Goal: Task Accomplishment & Management: Complete application form

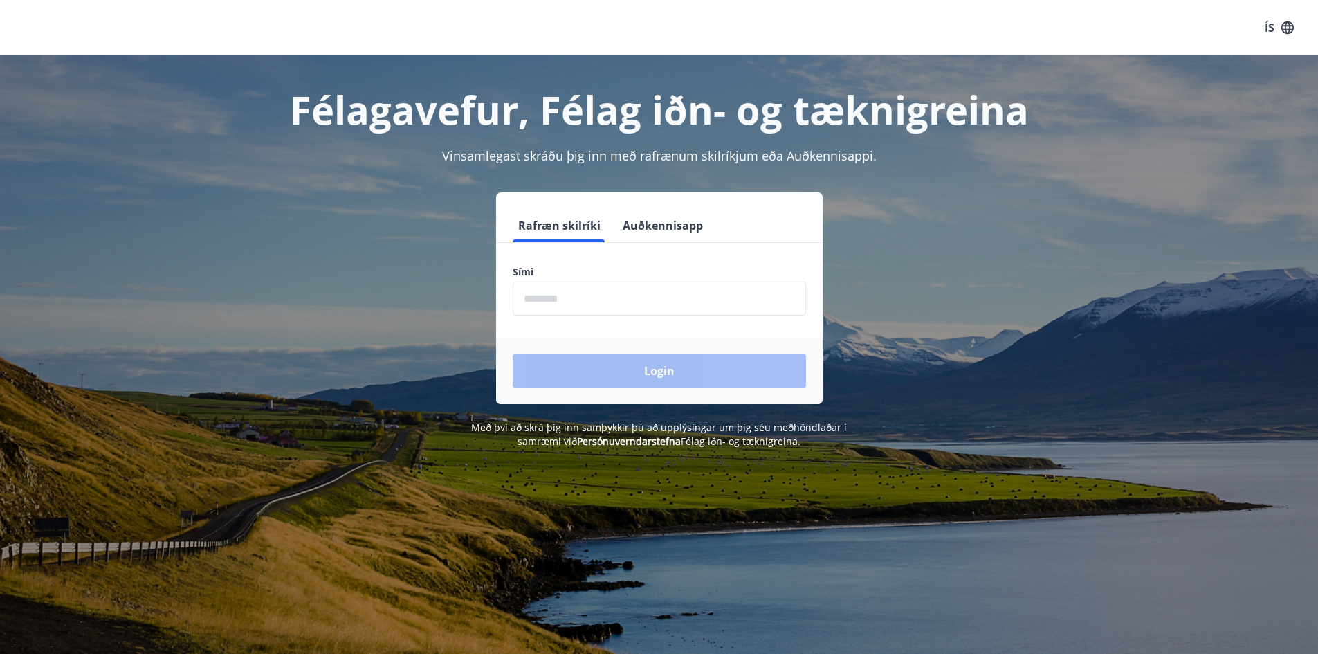
click at [575, 299] on input "phone" at bounding box center [659, 299] width 293 height 34
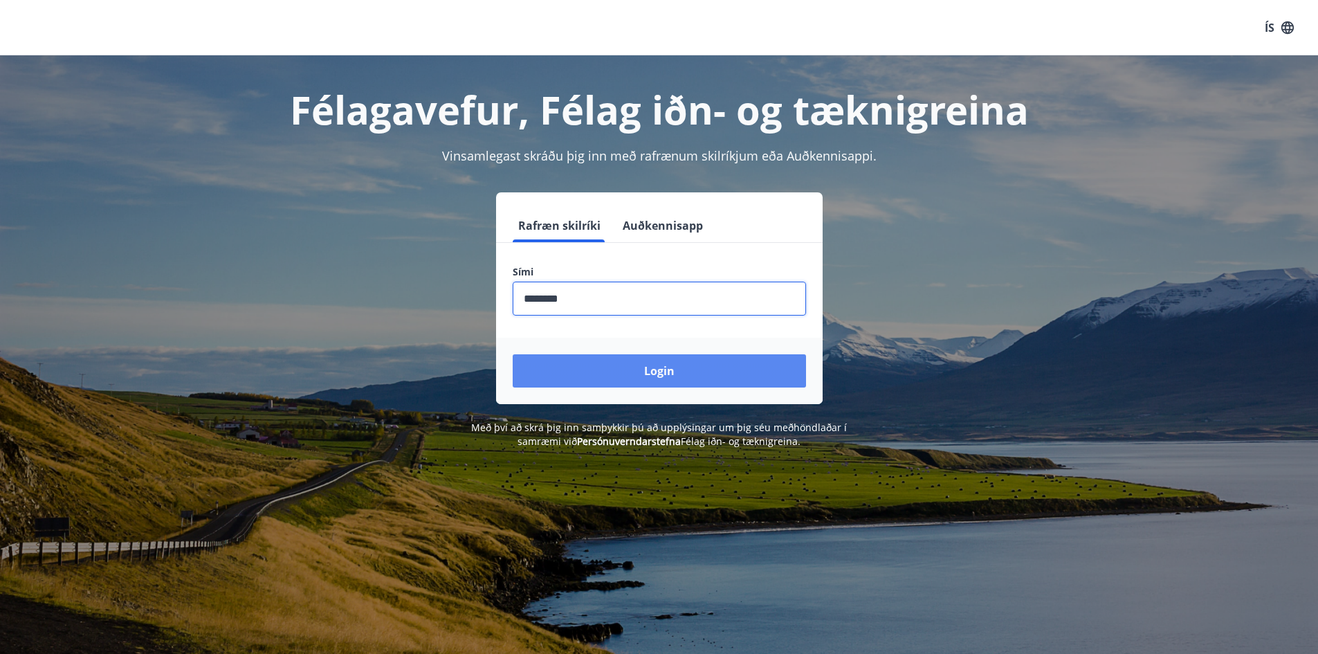
type input "********"
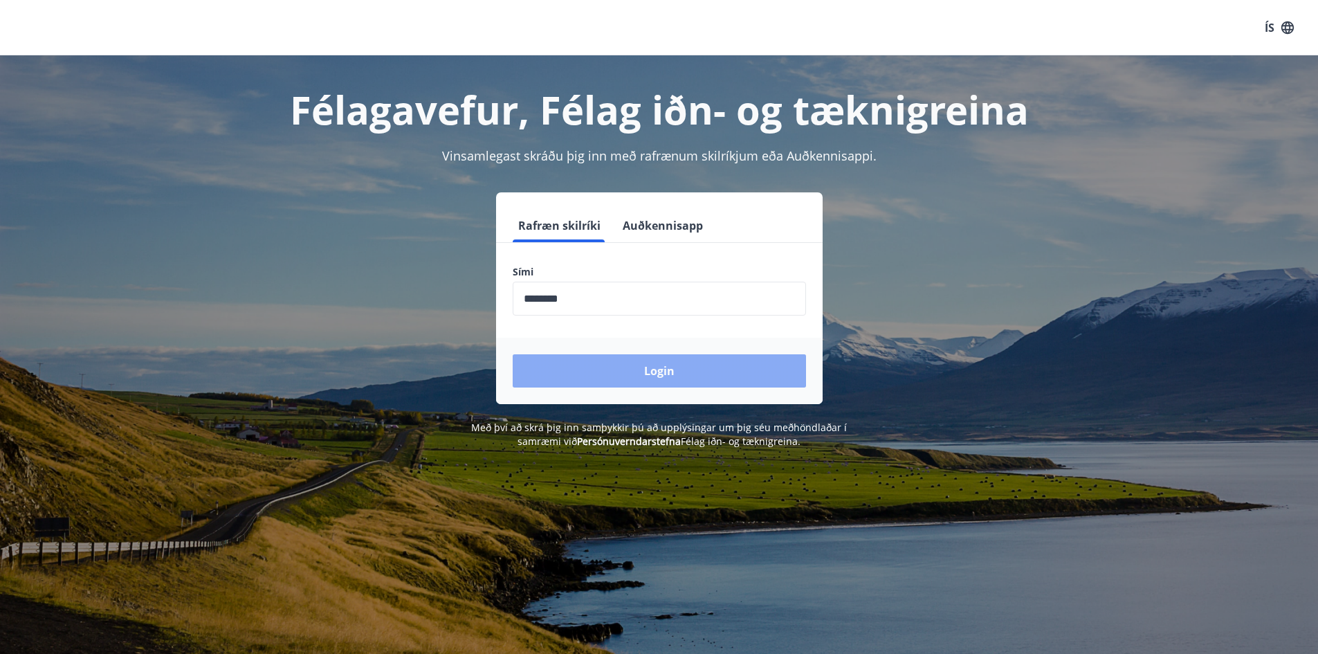
click at [671, 375] on button "Login" at bounding box center [659, 370] width 293 height 33
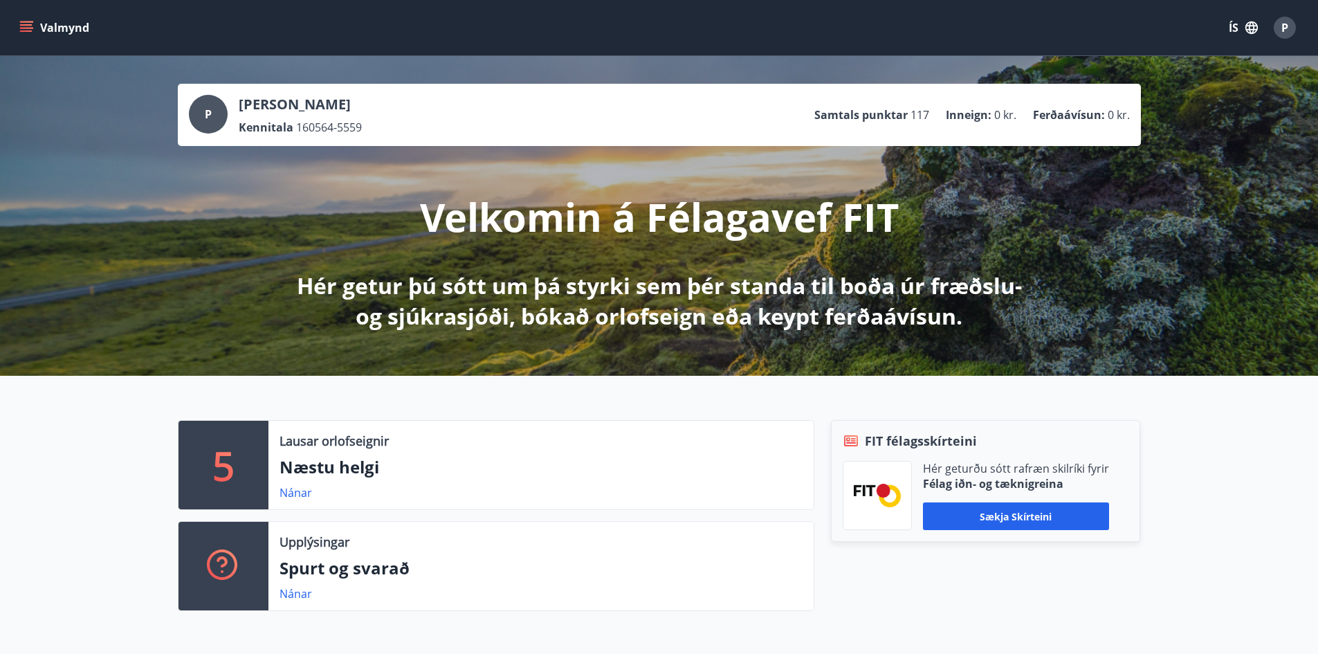
click at [26, 24] on icon "menu" at bounding box center [26, 24] width 12 height 1
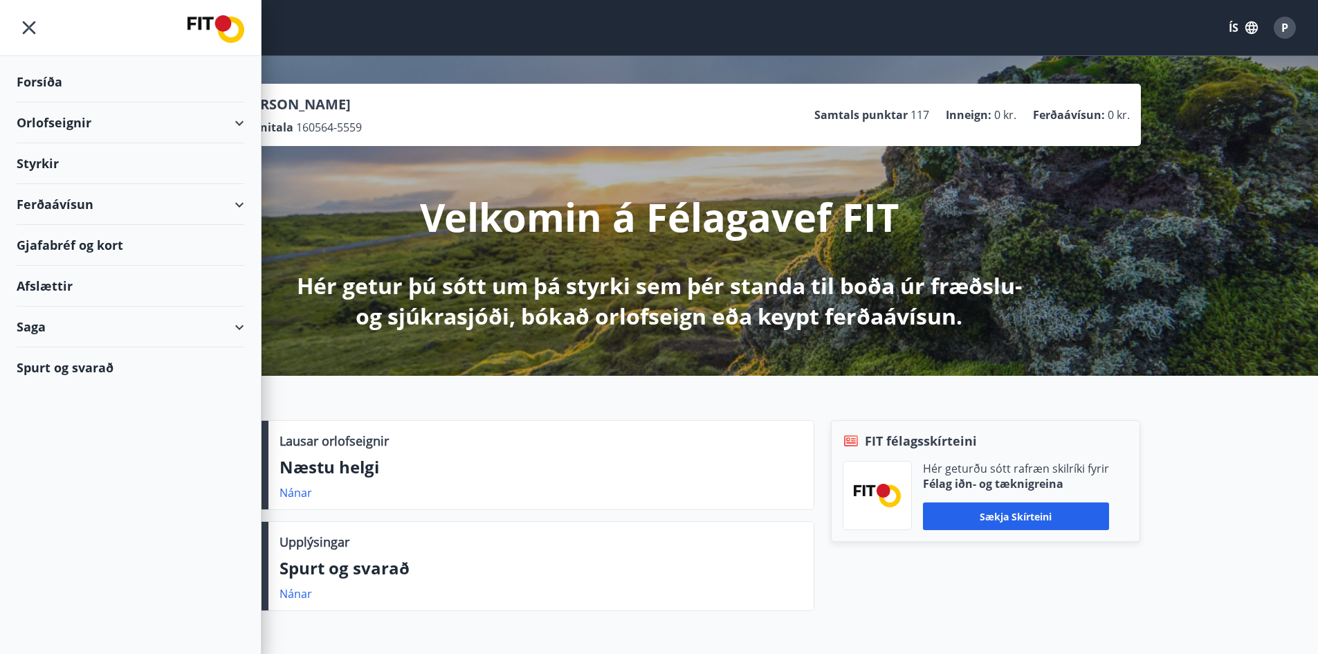
click at [37, 165] on div "Styrkir" at bounding box center [131, 163] width 228 height 41
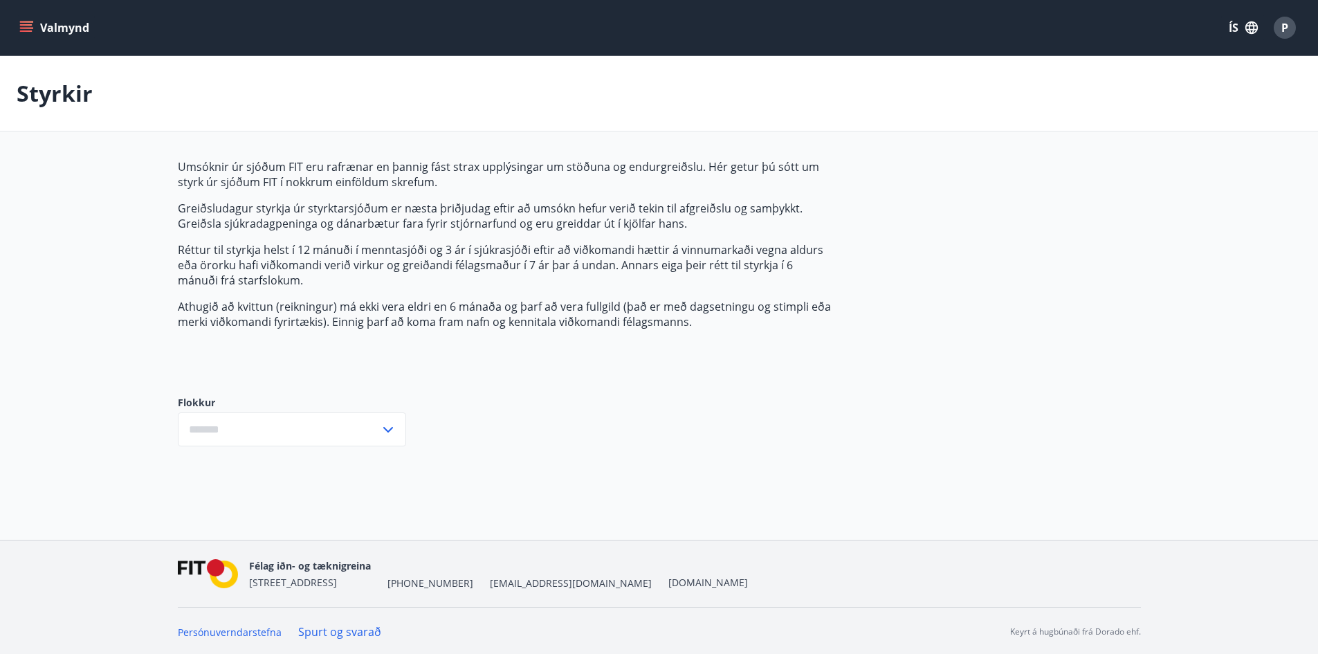
type input "***"
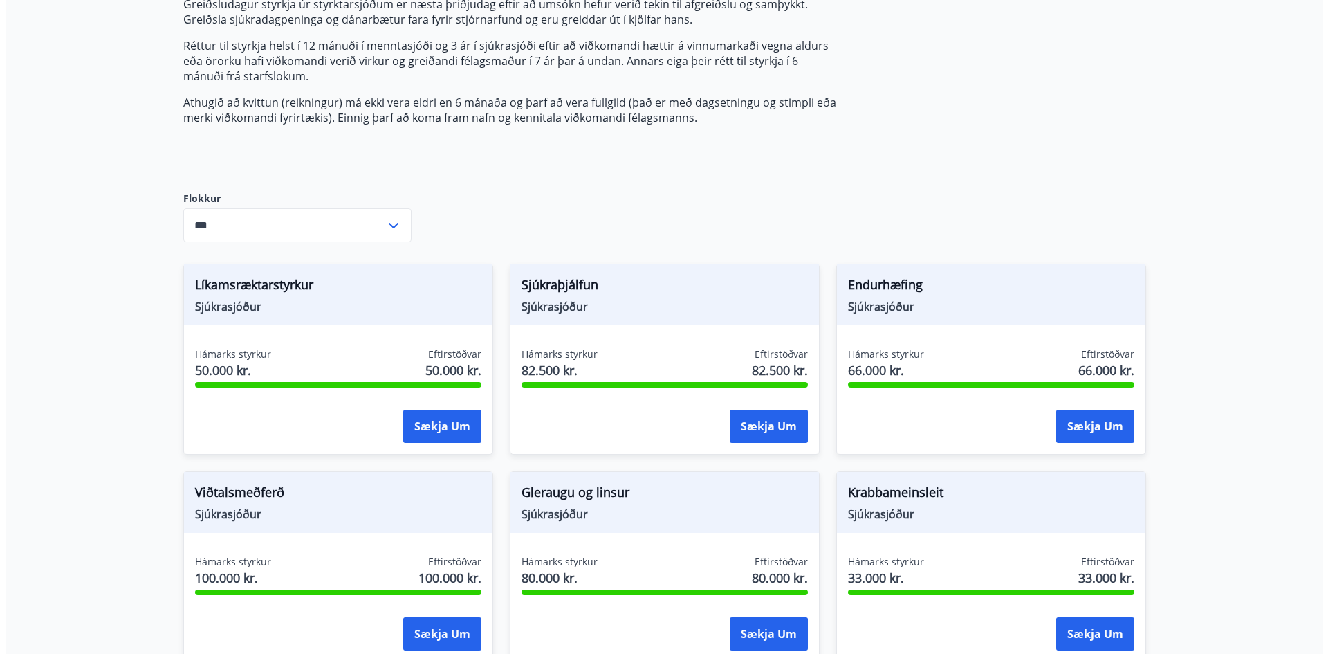
scroll to position [208, 0]
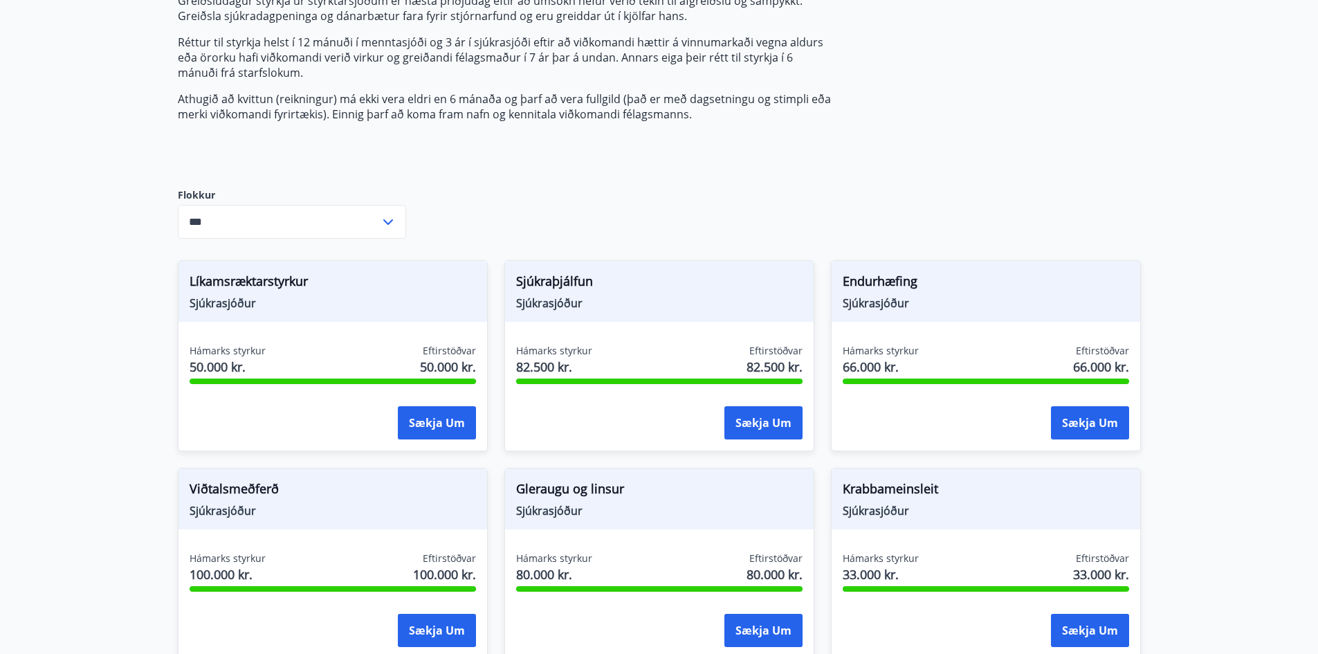
click at [267, 306] on span "Sjúkrasjóður" at bounding box center [333, 302] width 286 height 15
click at [421, 417] on button "Sækja um" at bounding box center [437, 422] width 78 height 33
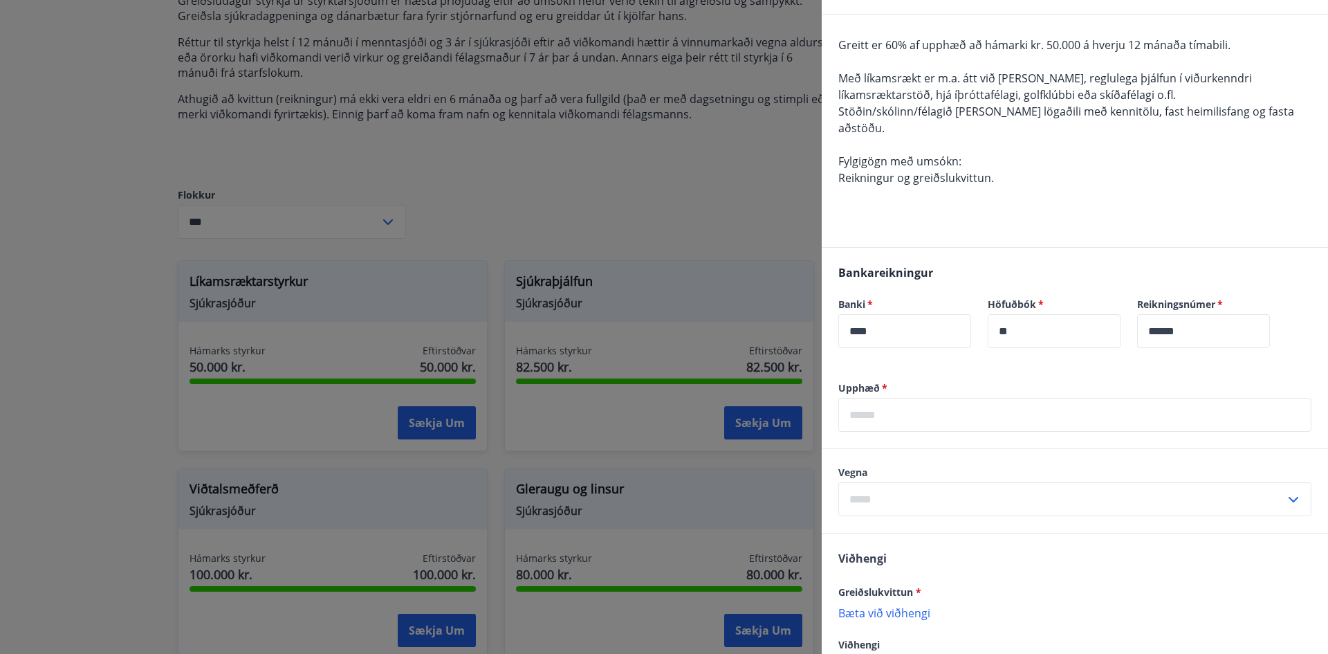
scroll to position [138, 0]
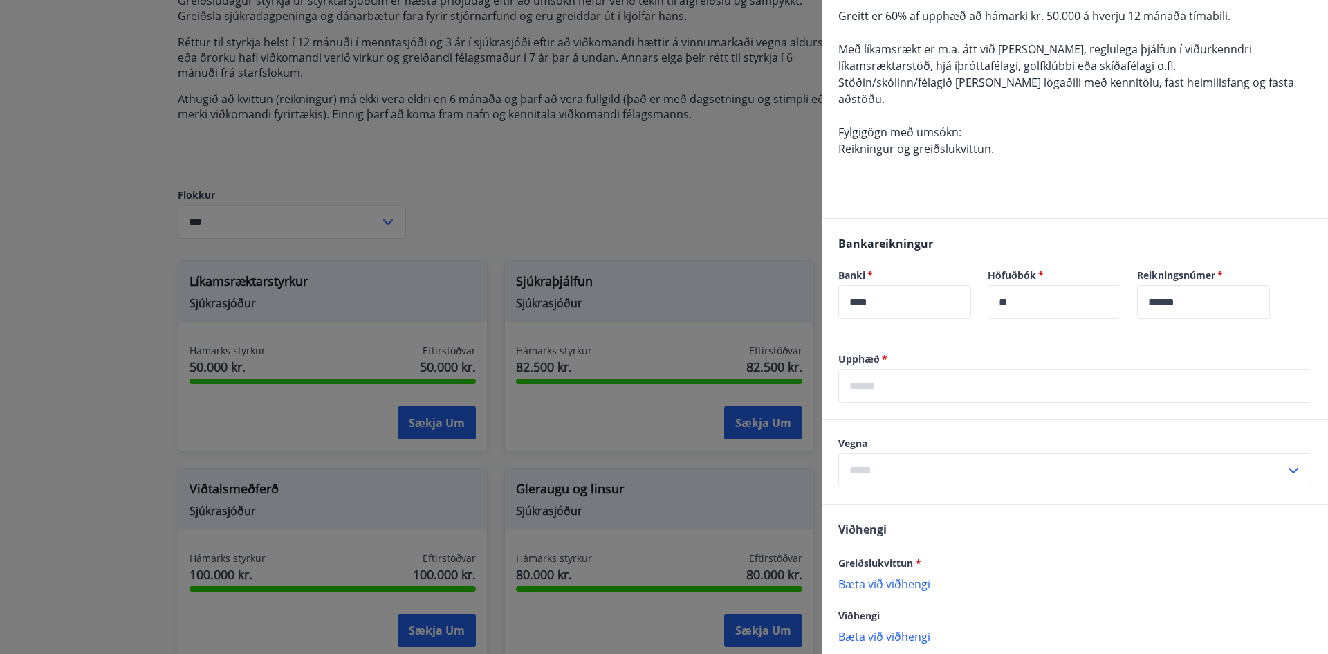
click at [926, 375] on input "text" at bounding box center [1074, 386] width 473 height 34
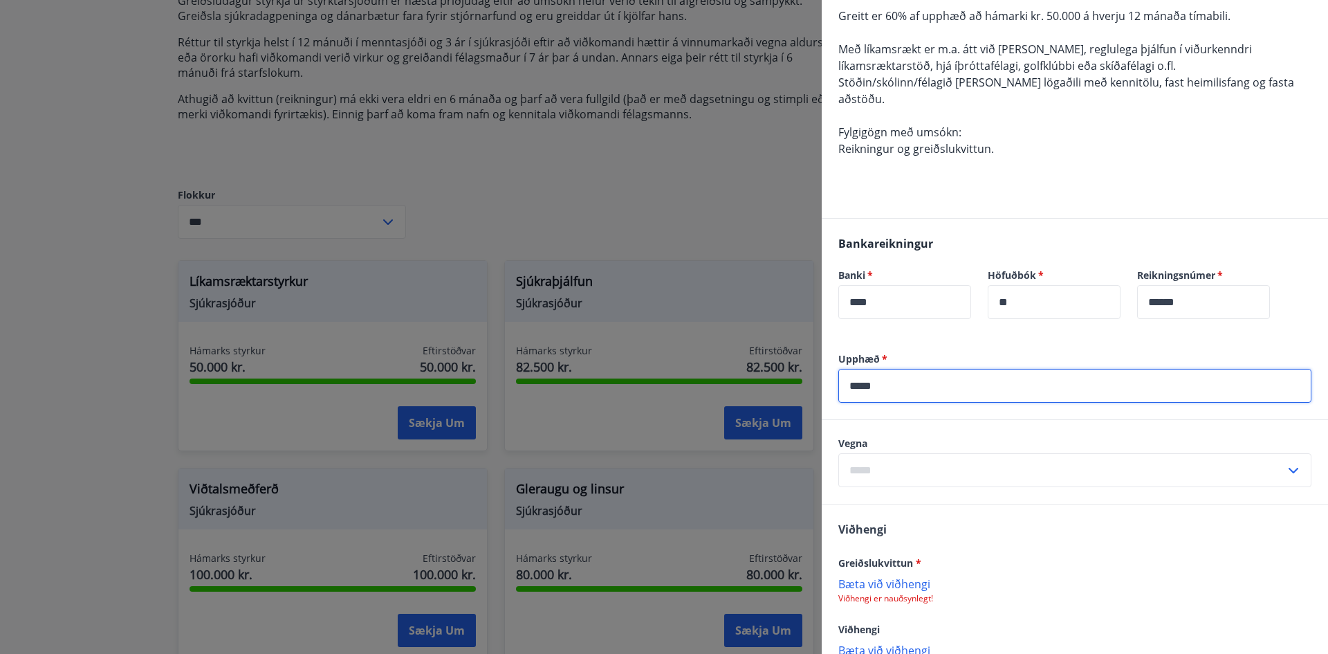
type input "*****"
click at [953, 461] on input "text" at bounding box center [1061, 470] width 447 height 34
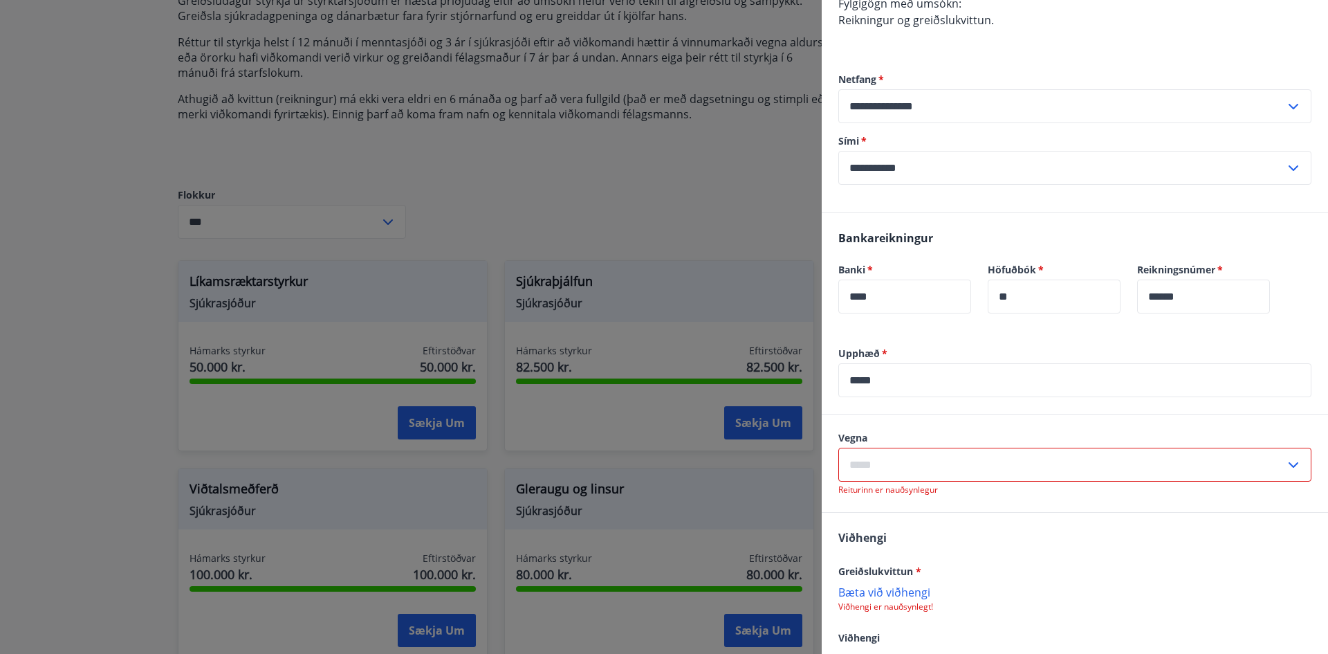
scroll to position [277, 0]
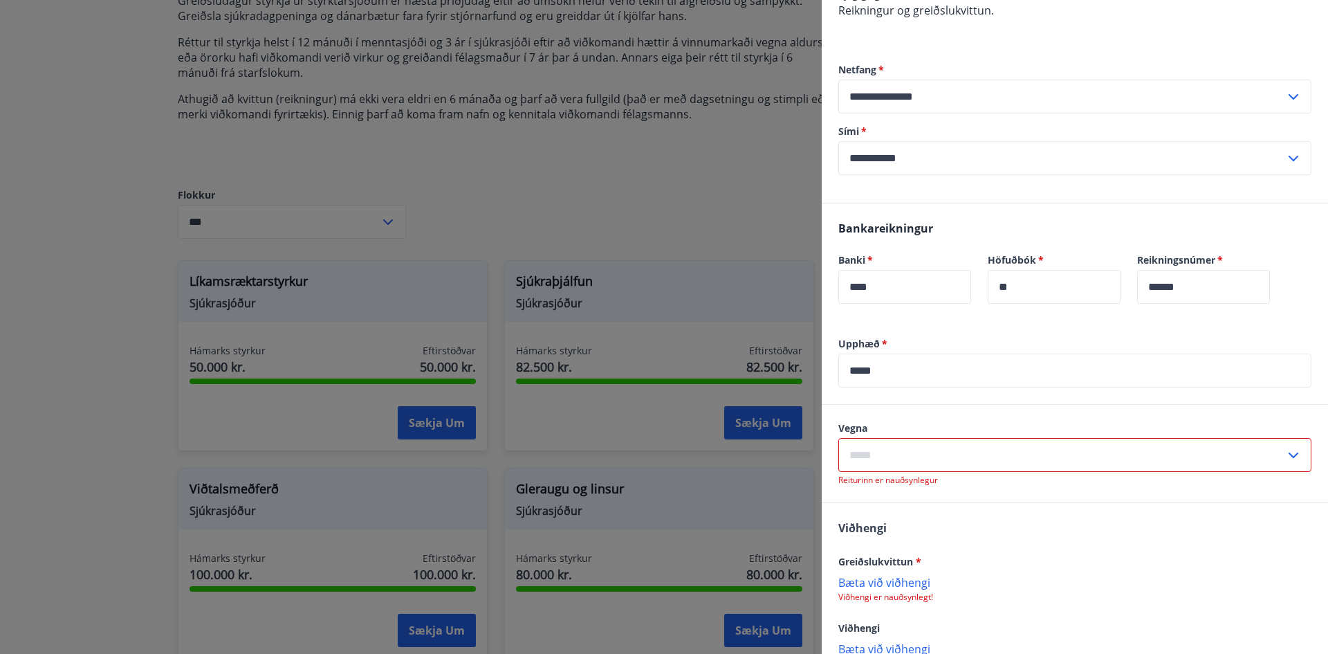
click at [916, 438] on input "text" at bounding box center [1061, 455] width 447 height 34
click at [891, 472] on li "Líkamsrækt" at bounding box center [1075, 484] width 472 height 25
type input "**********"
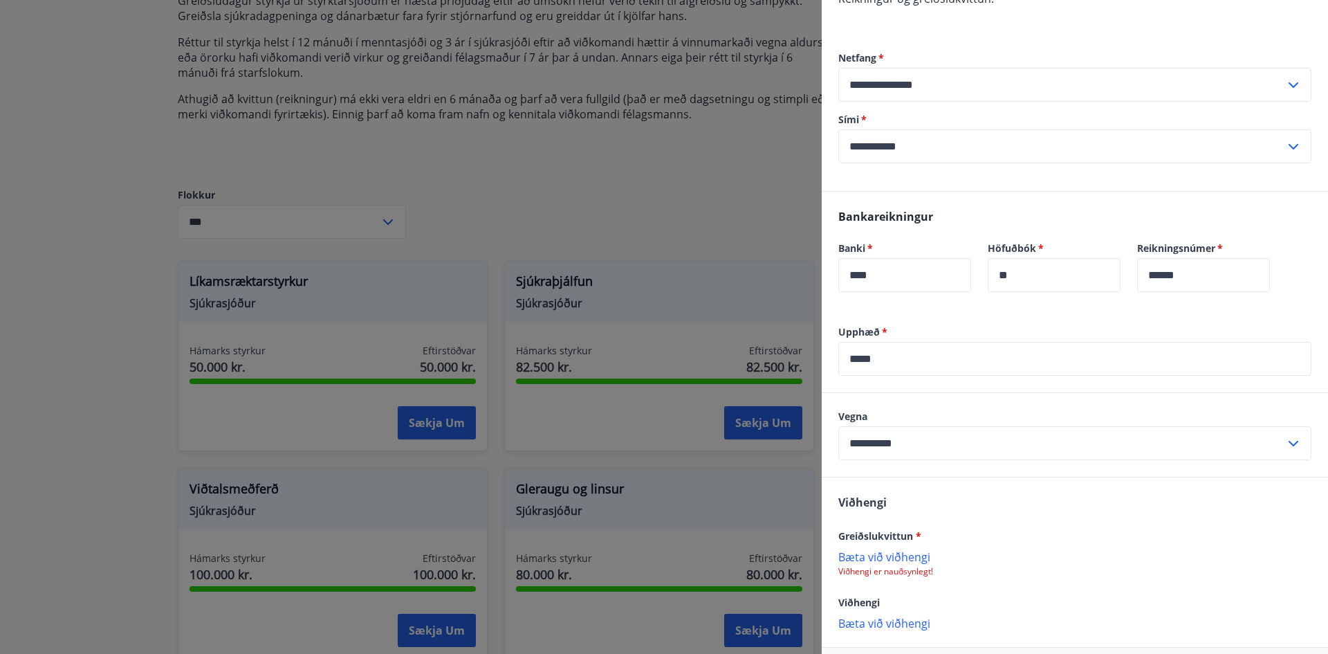
scroll to position [264, 0]
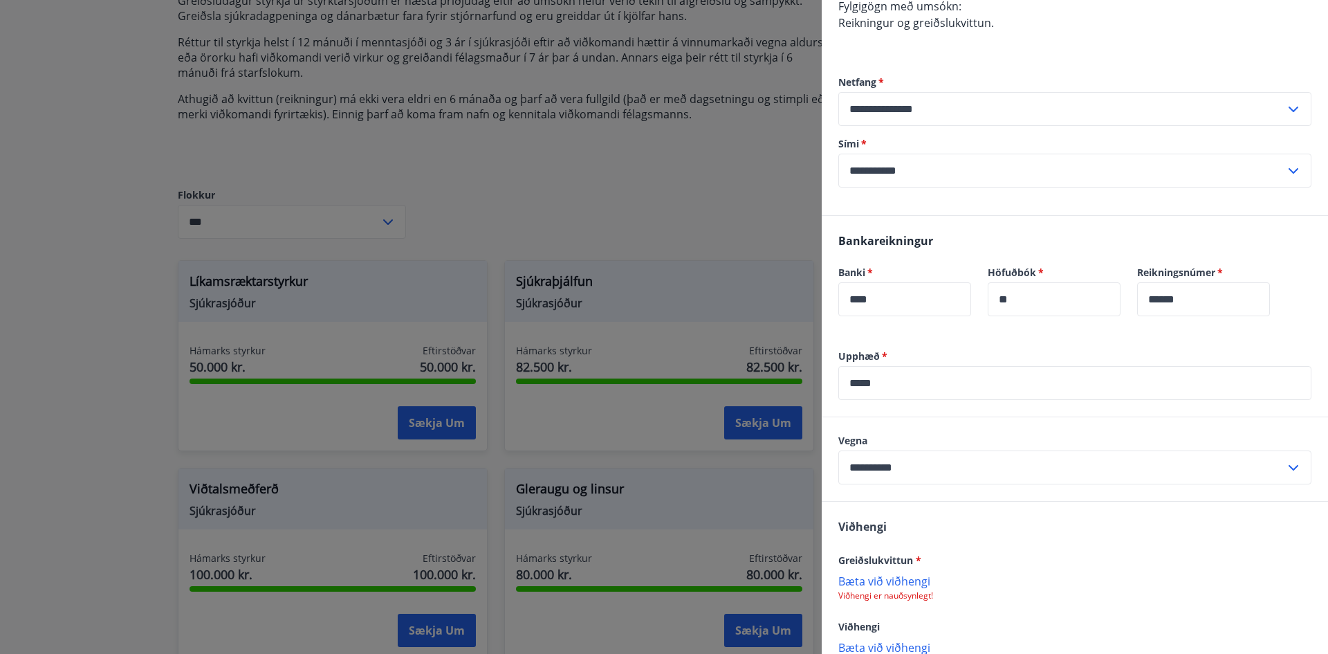
click at [914, 574] on p "Bæta við viðhengi" at bounding box center [1074, 581] width 473 height 14
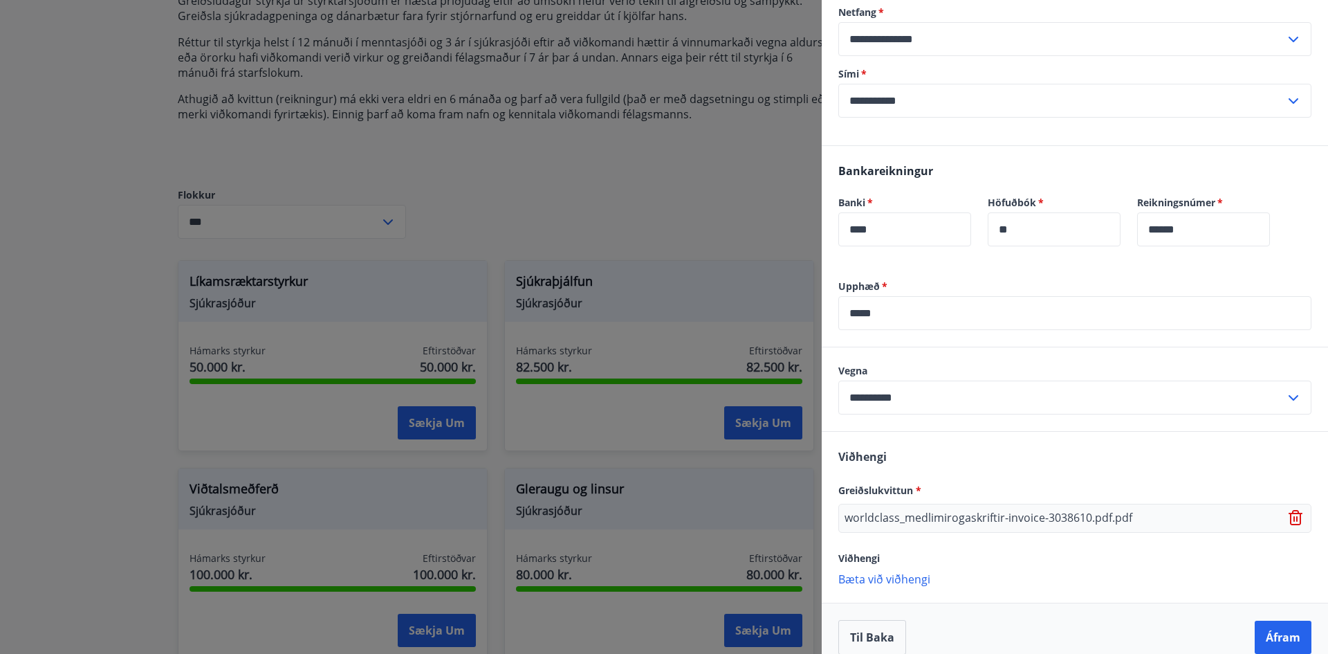
scroll to position [335, 0]
click at [885, 571] on p "Bæta við viðhengi" at bounding box center [1074, 578] width 473 height 14
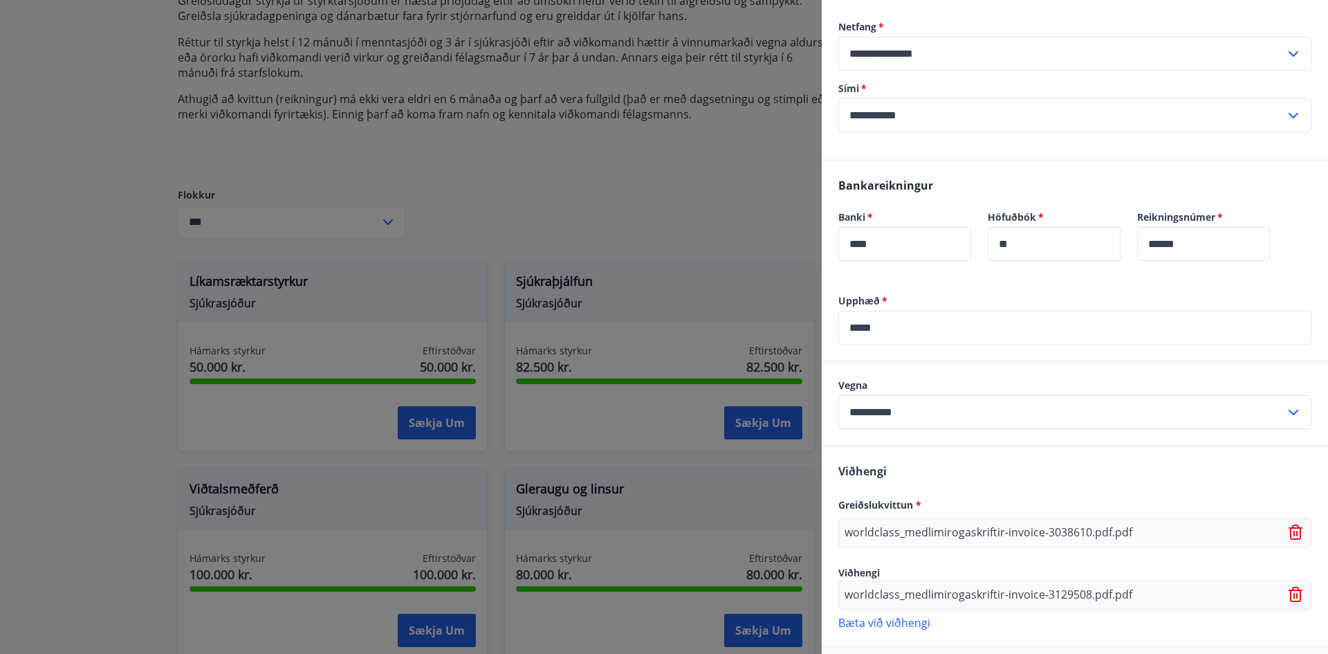
scroll to position [295, 0]
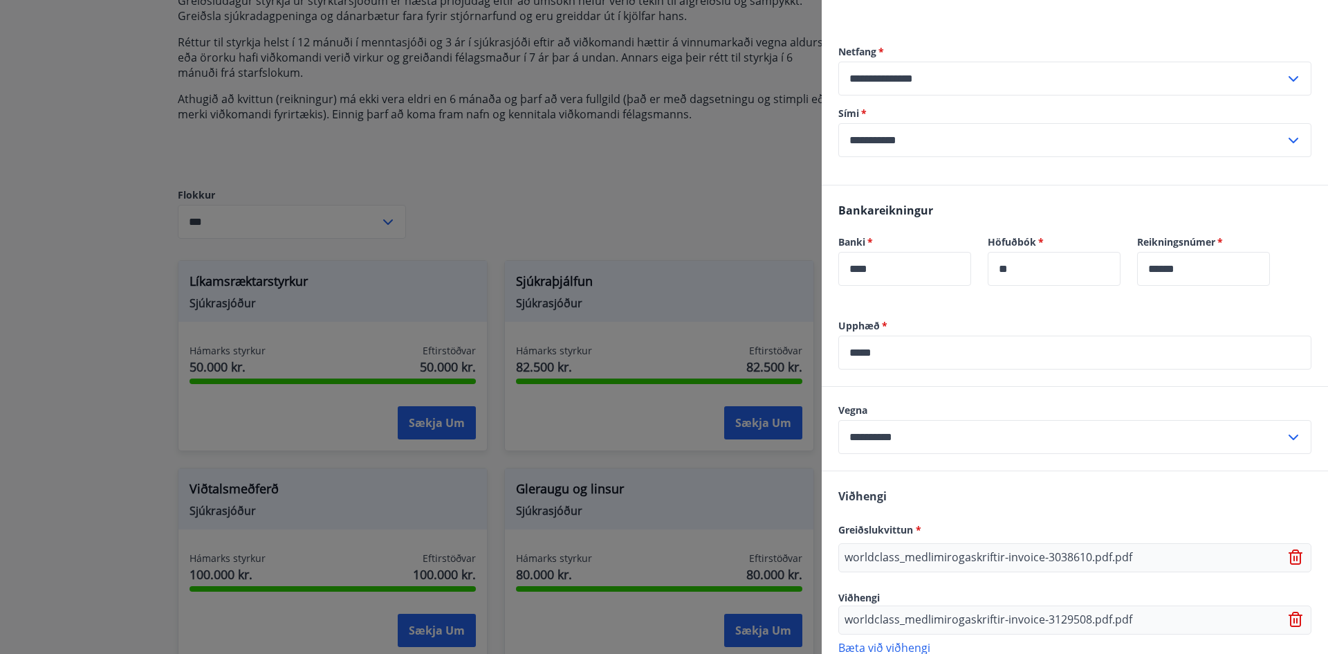
click at [902, 640] on p "Bæta við viðhengi" at bounding box center [1074, 647] width 473 height 14
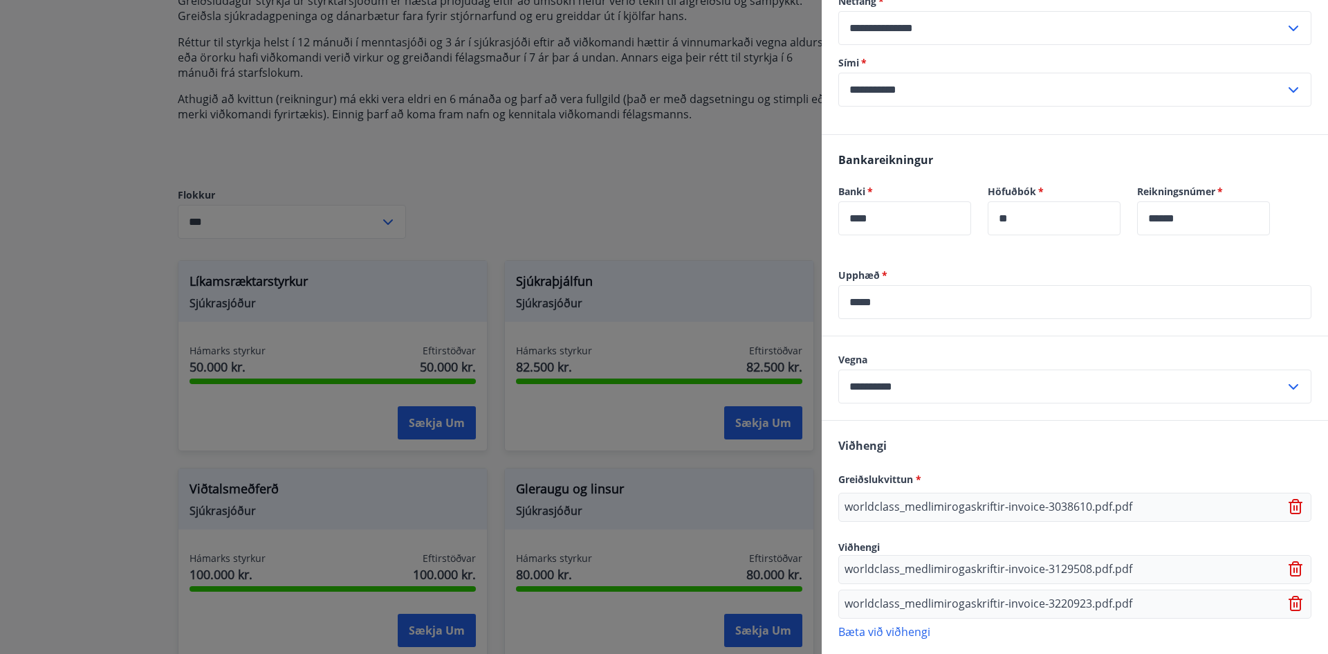
scroll to position [398, 0]
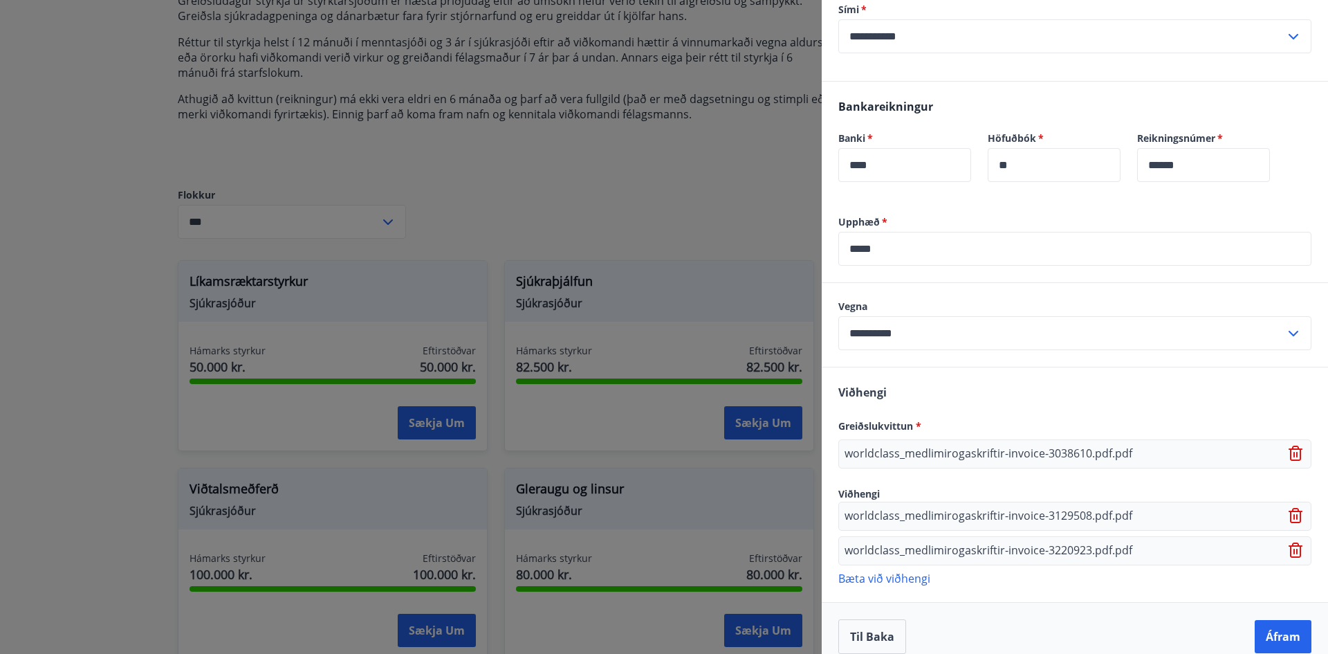
click at [911, 571] on p "Bæta við viðhengi" at bounding box center [1074, 578] width 473 height 14
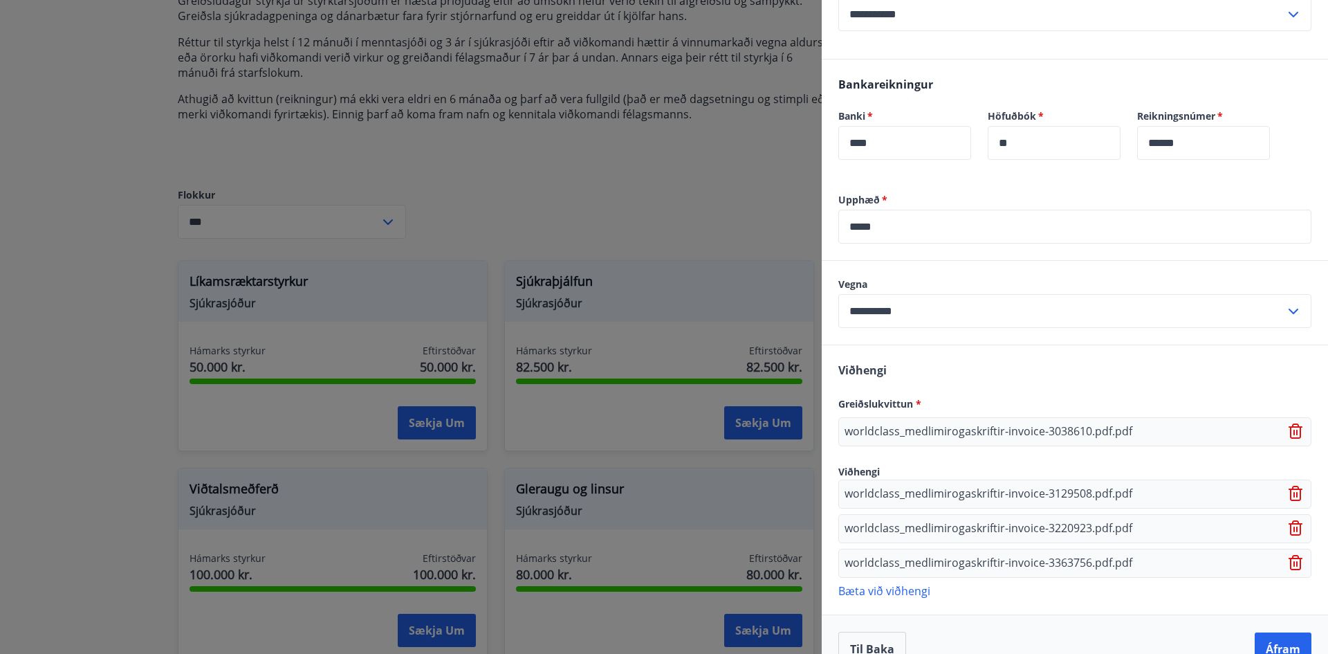
scroll to position [433, 0]
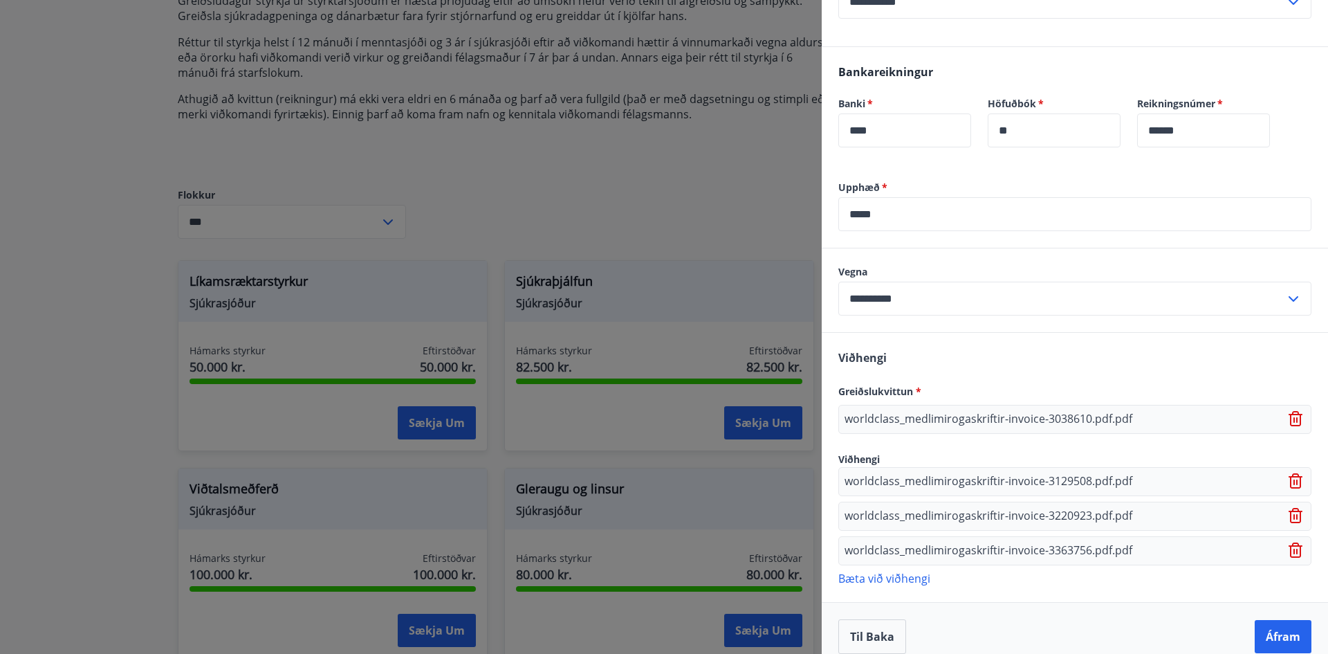
click at [910, 571] on p "Bæta við viðhengi" at bounding box center [1074, 578] width 473 height 14
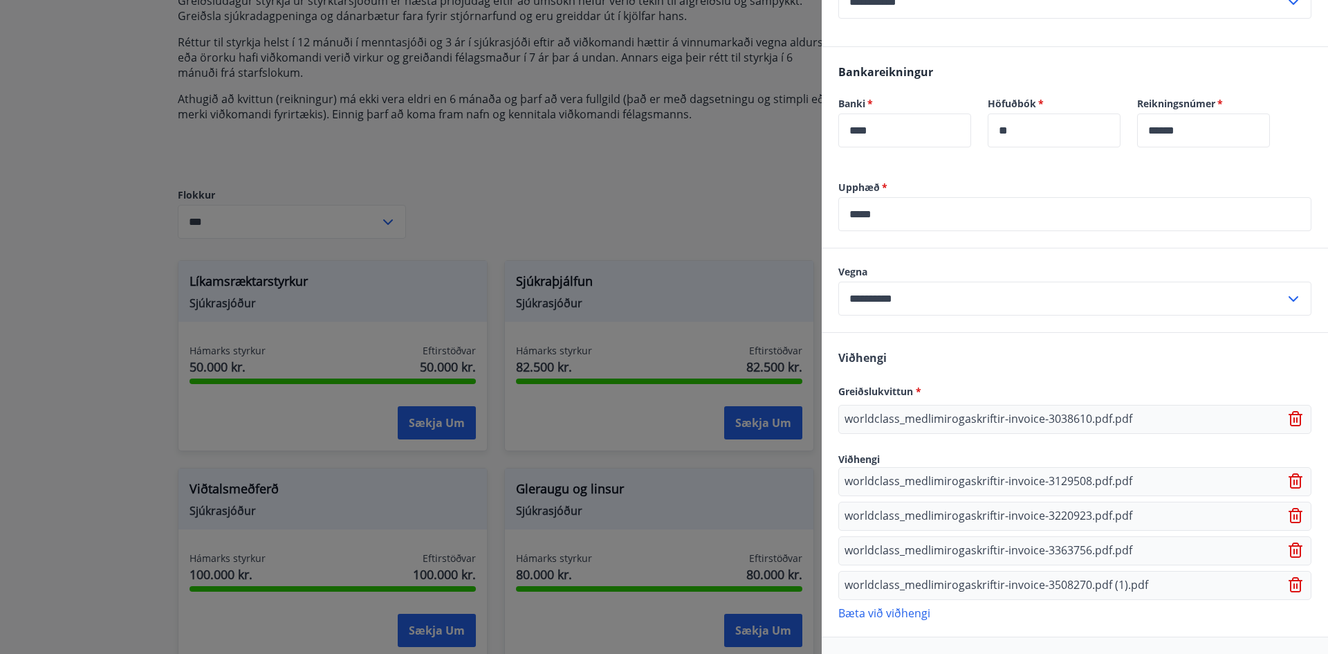
click at [890, 605] on p "Bæta við viðhengi" at bounding box center [1074, 612] width 473 height 14
click at [980, 411] on p "worldclass_medlimirogaskriftir-invoice-3038610.pdf.pdf" at bounding box center [989, 419] width 288 height 17
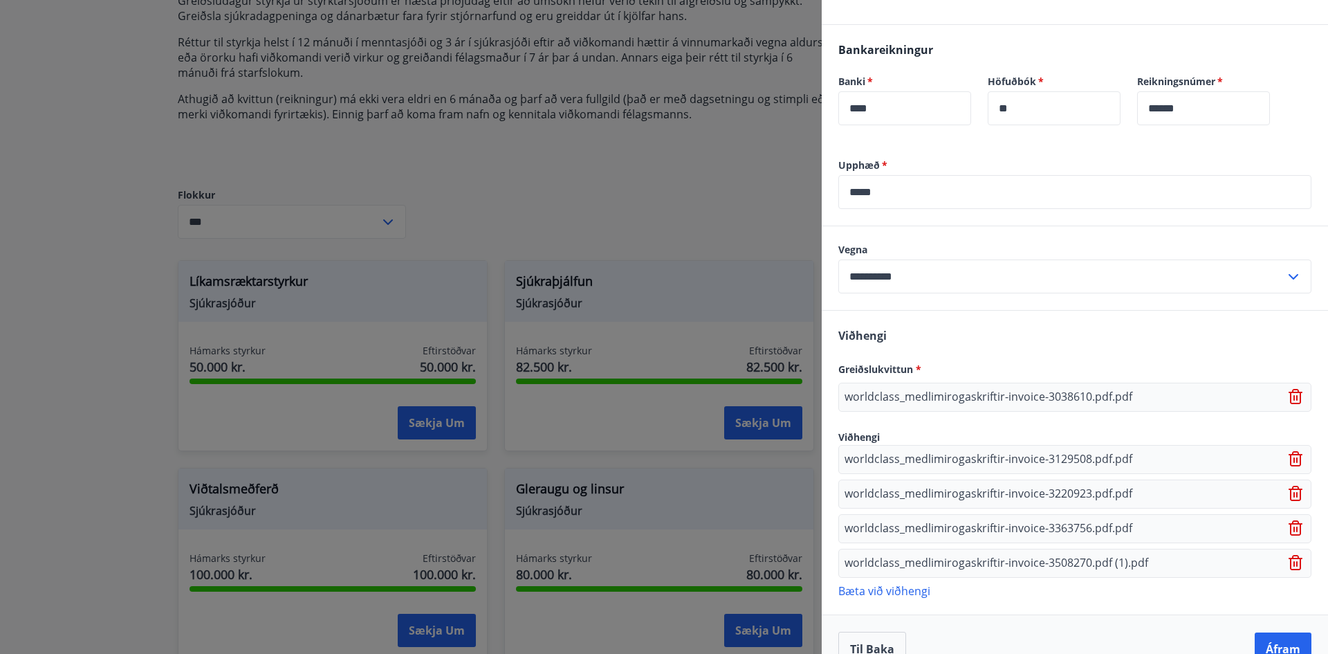
scroll to position [468, 0]
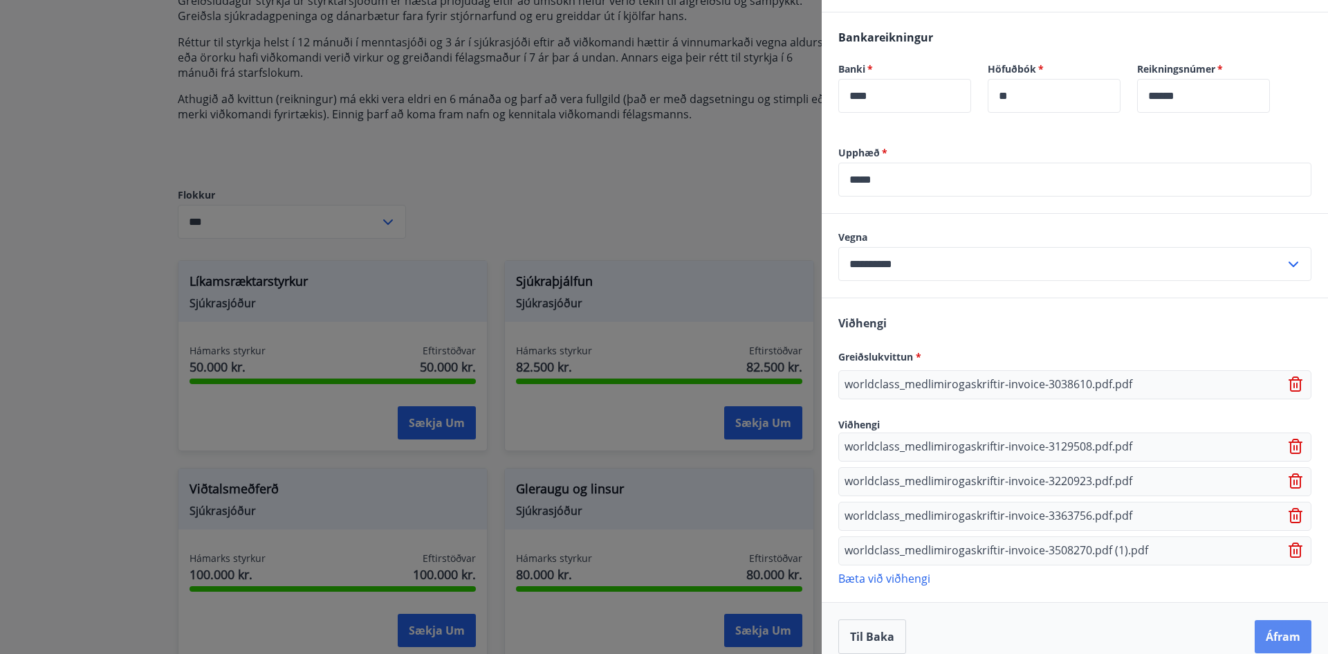
click at [1263, 620] on button "Áfram" at bounding box center [1283, 636] width 57 height 33
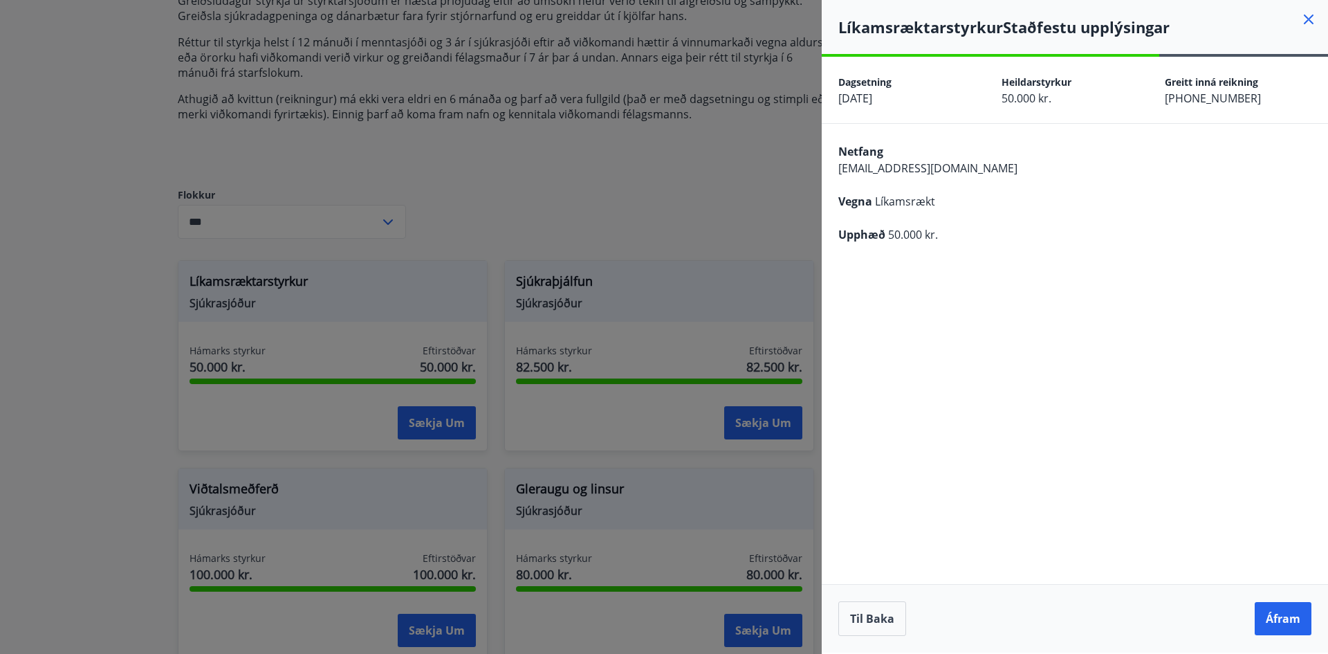
scroll to position [0, 0]
click at [1280, 620] on button "Áfram" at bounding box center [1283, 618] width 57 height 33
click at [885, 625] on button "Til baka" at bounding box center [872, 618] width 68 height 35
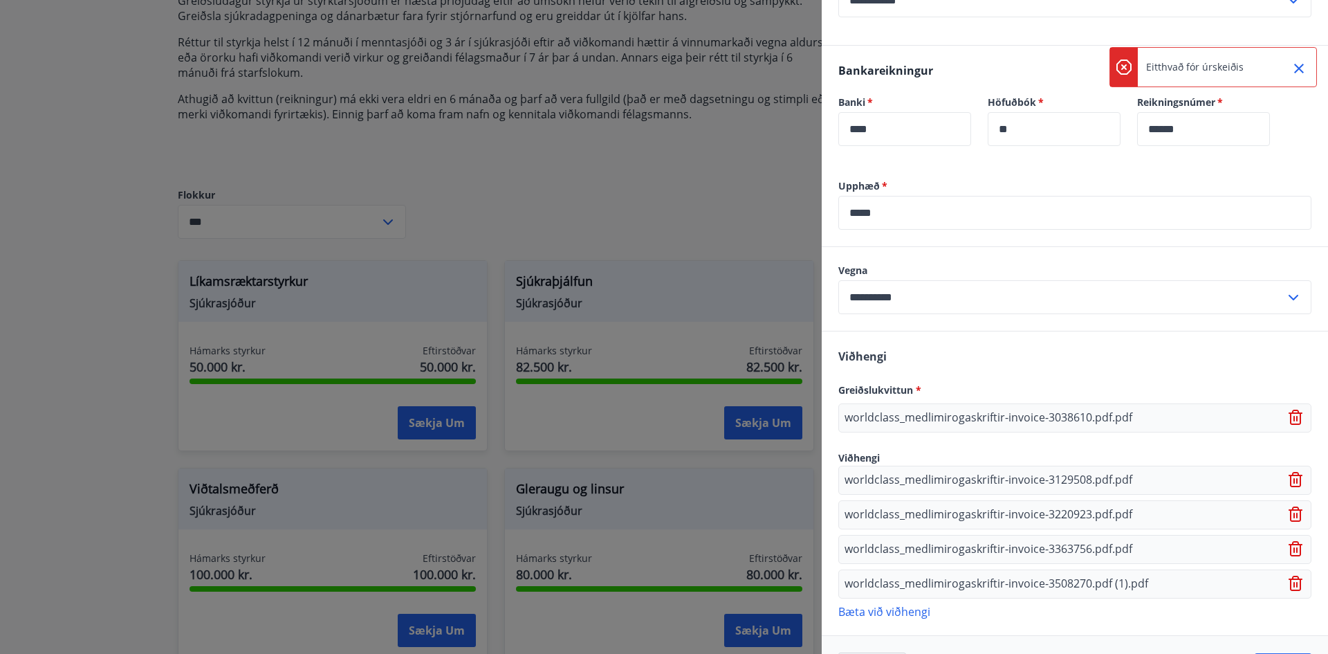
scroll to position [468, 0]
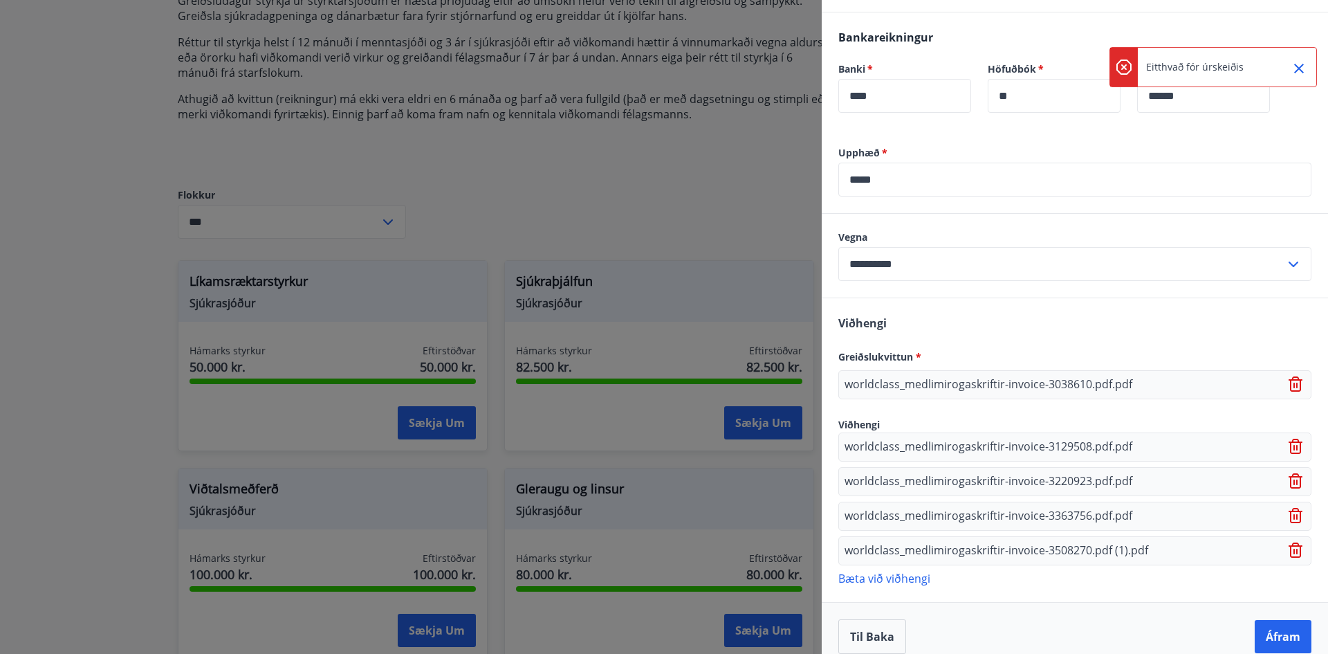
click at [1074, 602] on div "Til baka Áfram" at bounding box center [1075, 636] width 506 height 68
click at [1289, 542] on icon at bounding box center [1297, 550] width 17 height 17
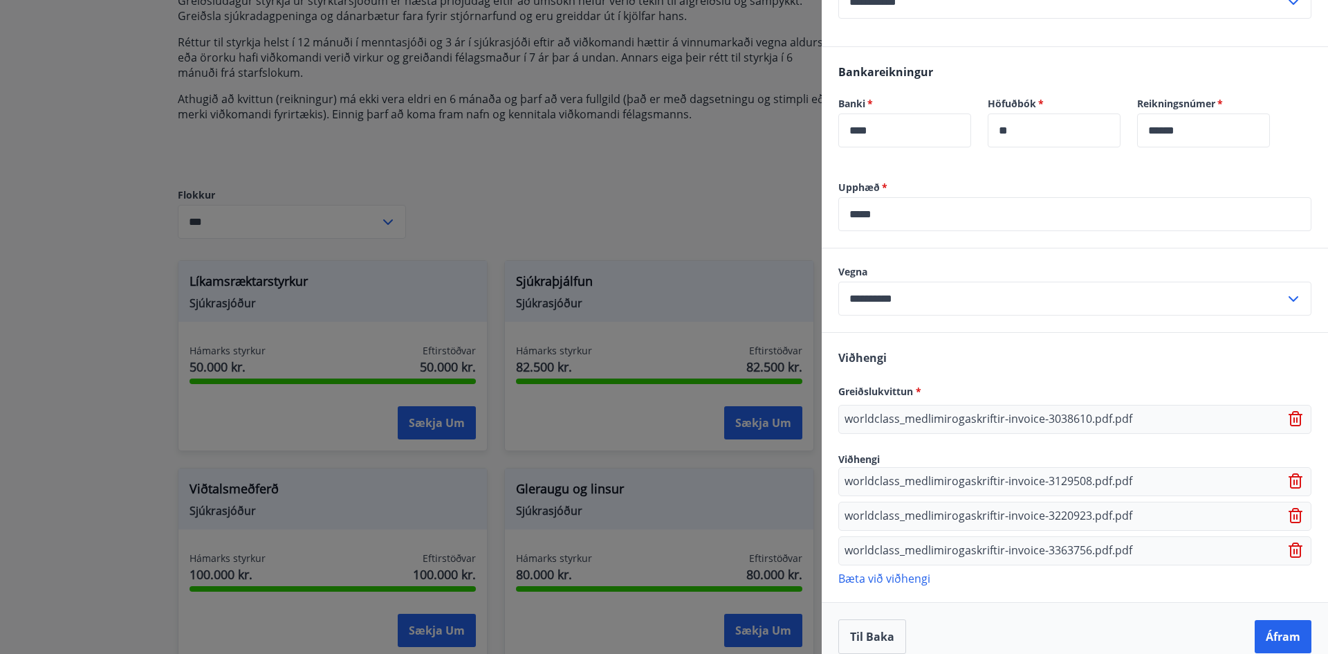
click at [1292, 542] on icon at bounding box center [1297, 550] width 17 height 17
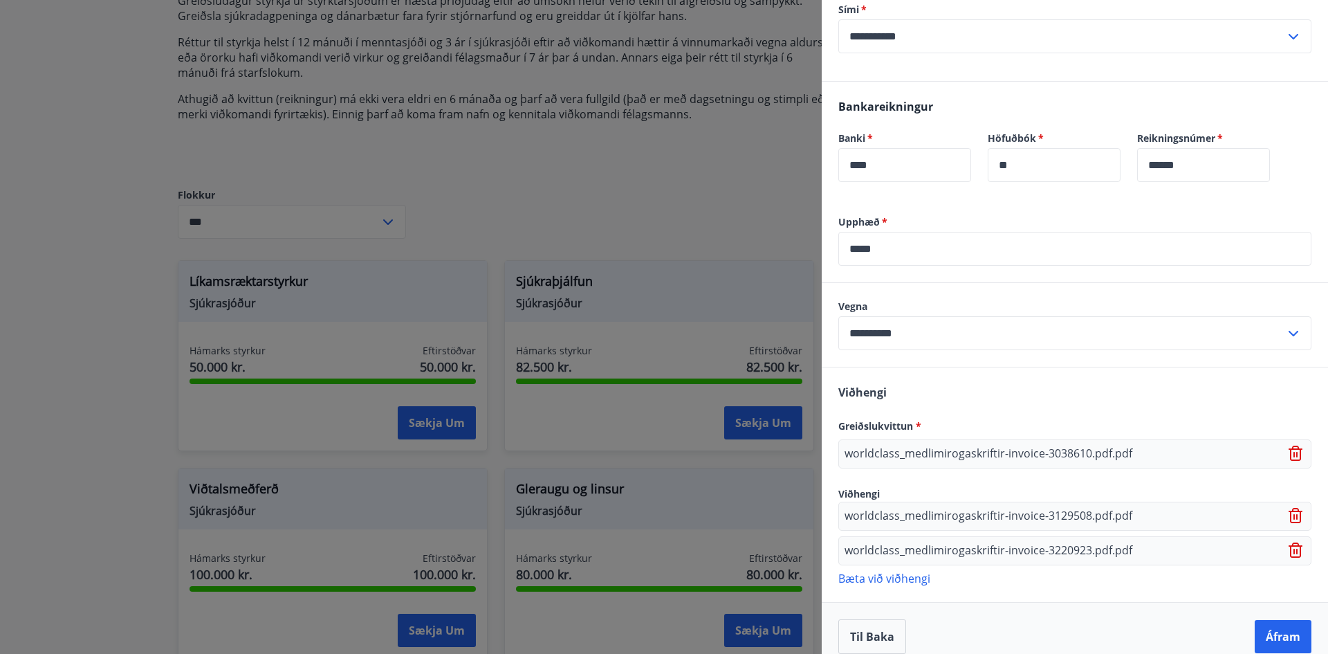
click at [1289, 542] on icon at bounding box center [1297, 550] width 17 height 17
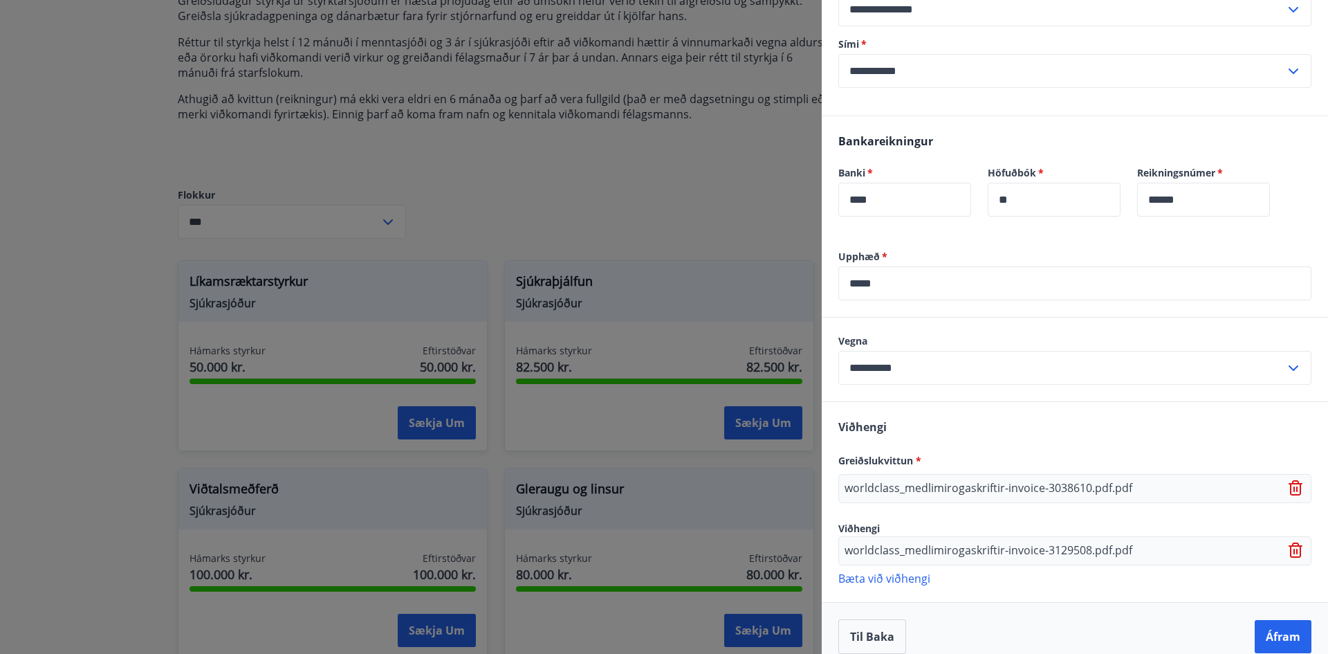
click at [1289, 542] on icon at bounding box center [1297, 550] width 17 height 17
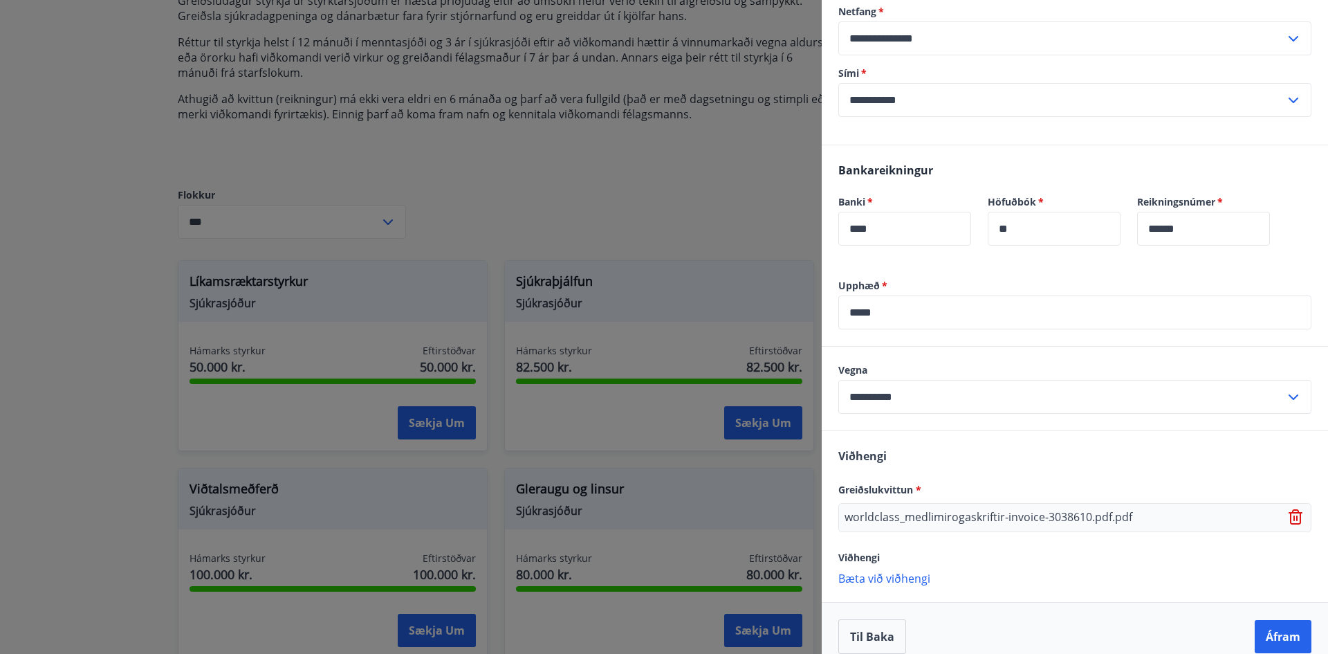
click at [1290, 512] on icon at bounding box center [1295, 512] width 11 height 1
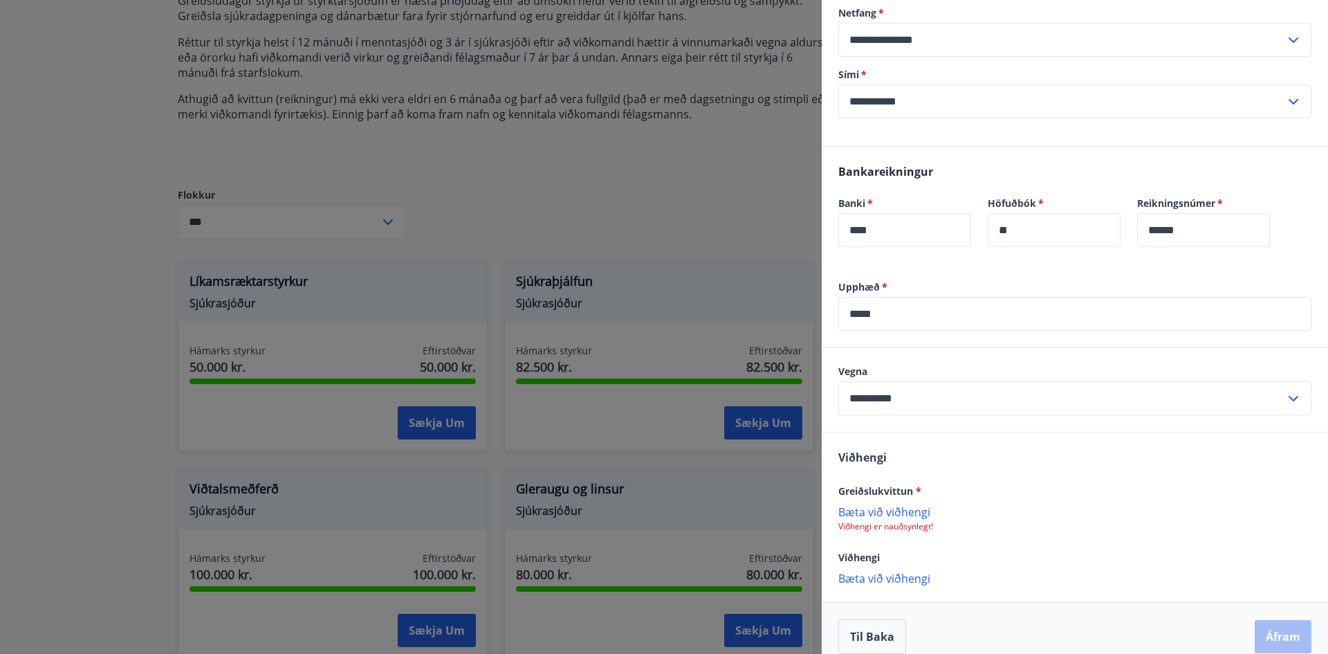
click at [899, 521] on p "Viðhengi er nauðsynlegt!" at bounding box center [1074, 526] width 473 height 11
click at [904, 504] on p "Bæta við viðhengi" at bounding box center [1074, 511] width 473 height 14
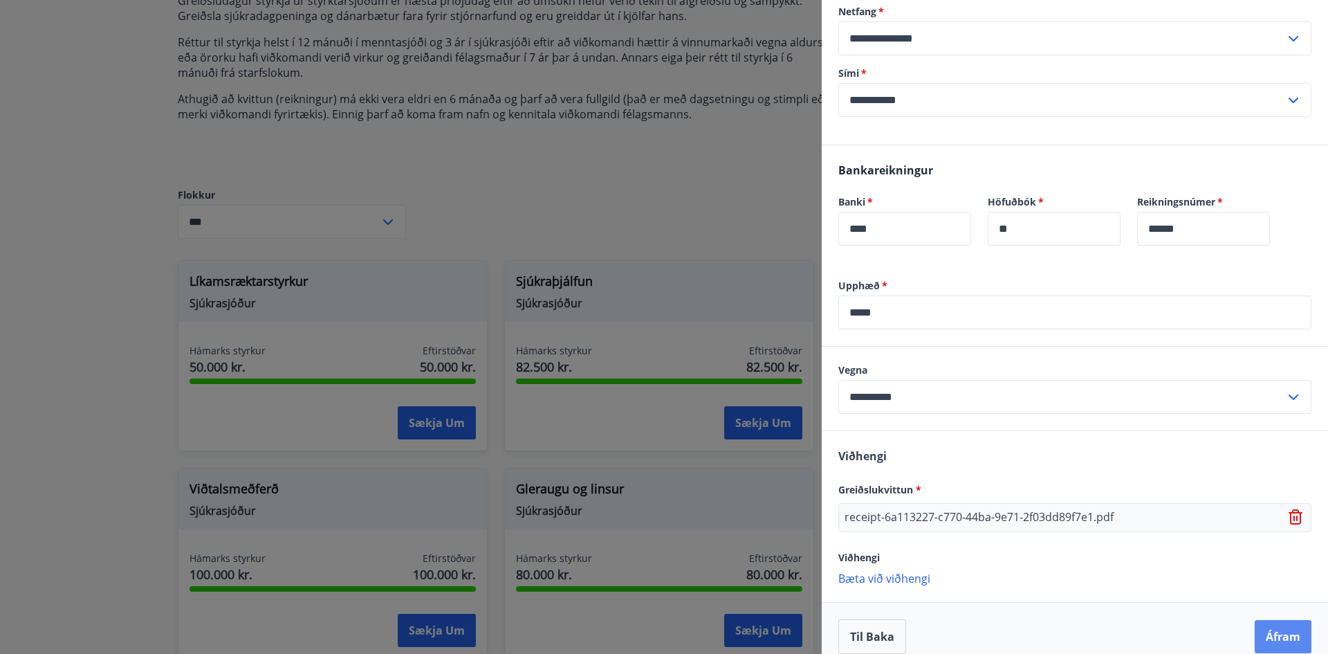
click at [1273, 620] on button "Áfram" at bounding box center [1283, 636] width 57 height 33
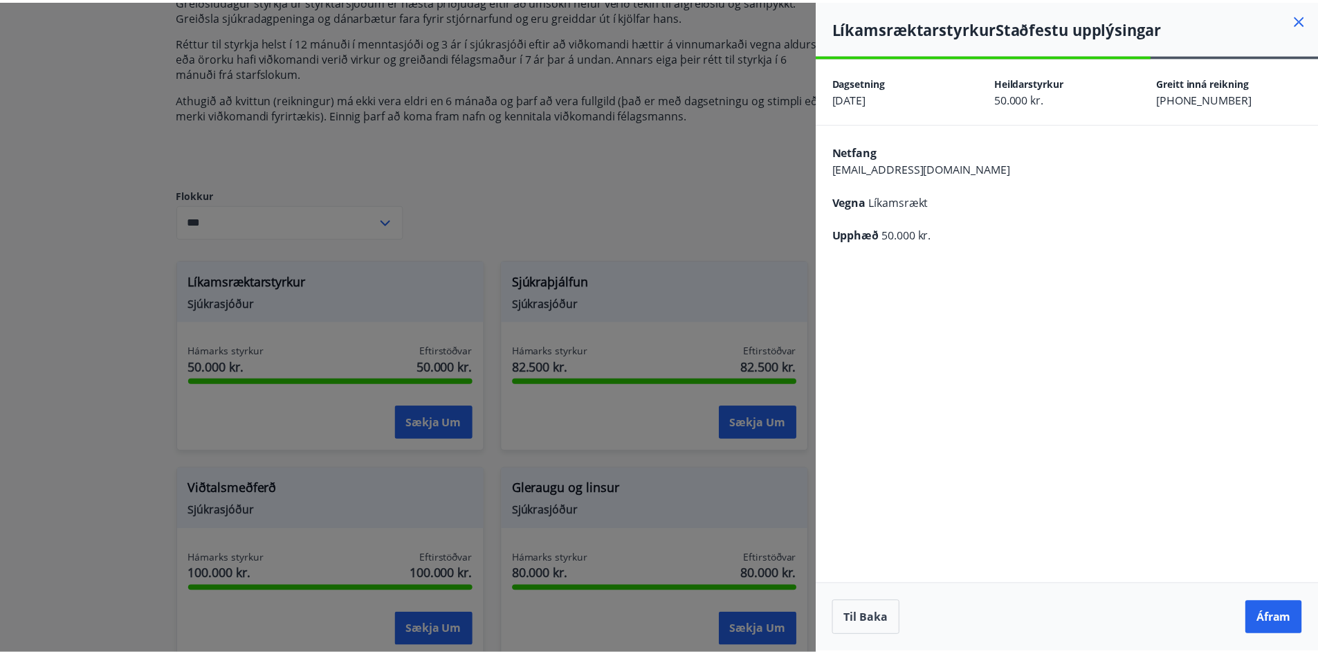
scroll to position [0, 0]
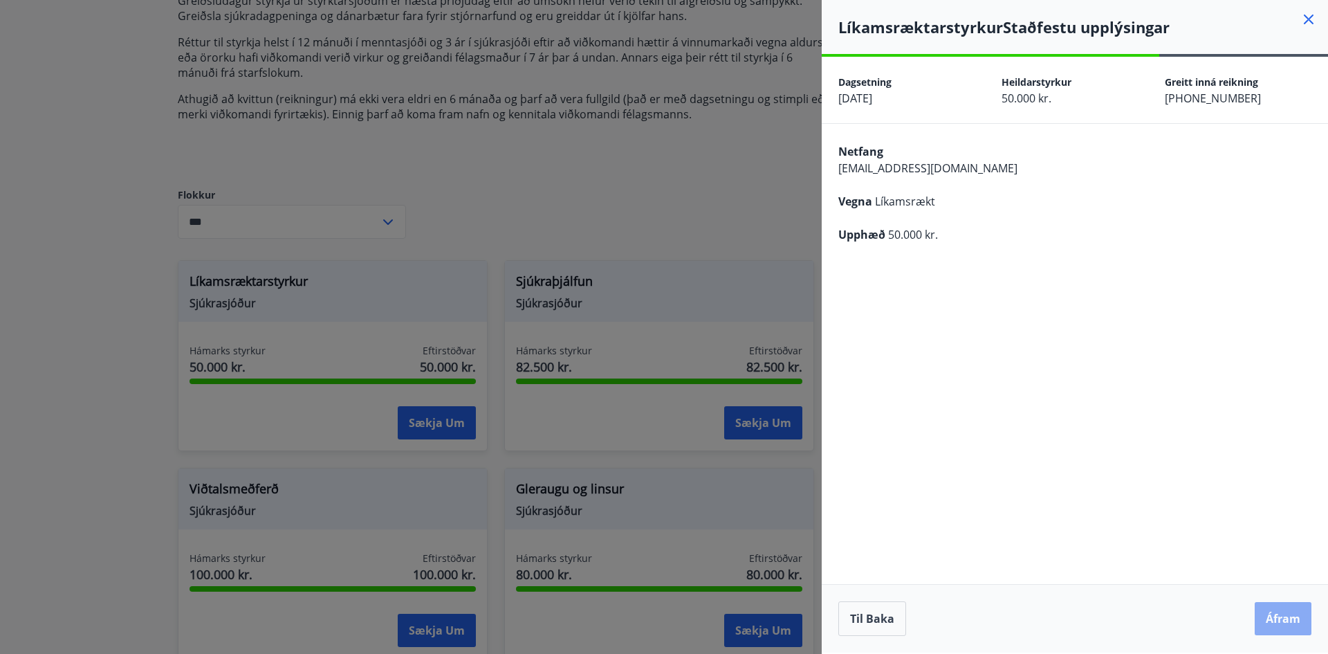
click at [1276, 621] on button "Áfram" at bounding box center [1283, 618] width 57 height 33
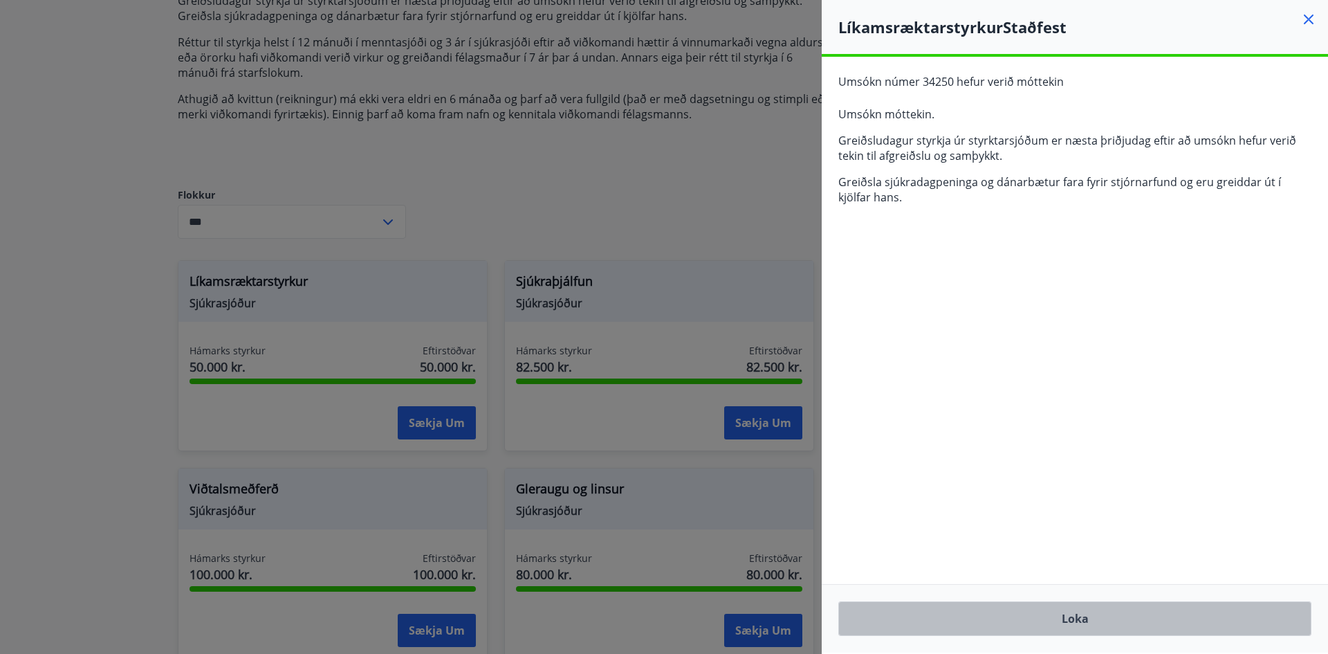
click at [1237, 633] on button "Loka" at bounding box center [1074, 618] width 473 height 35
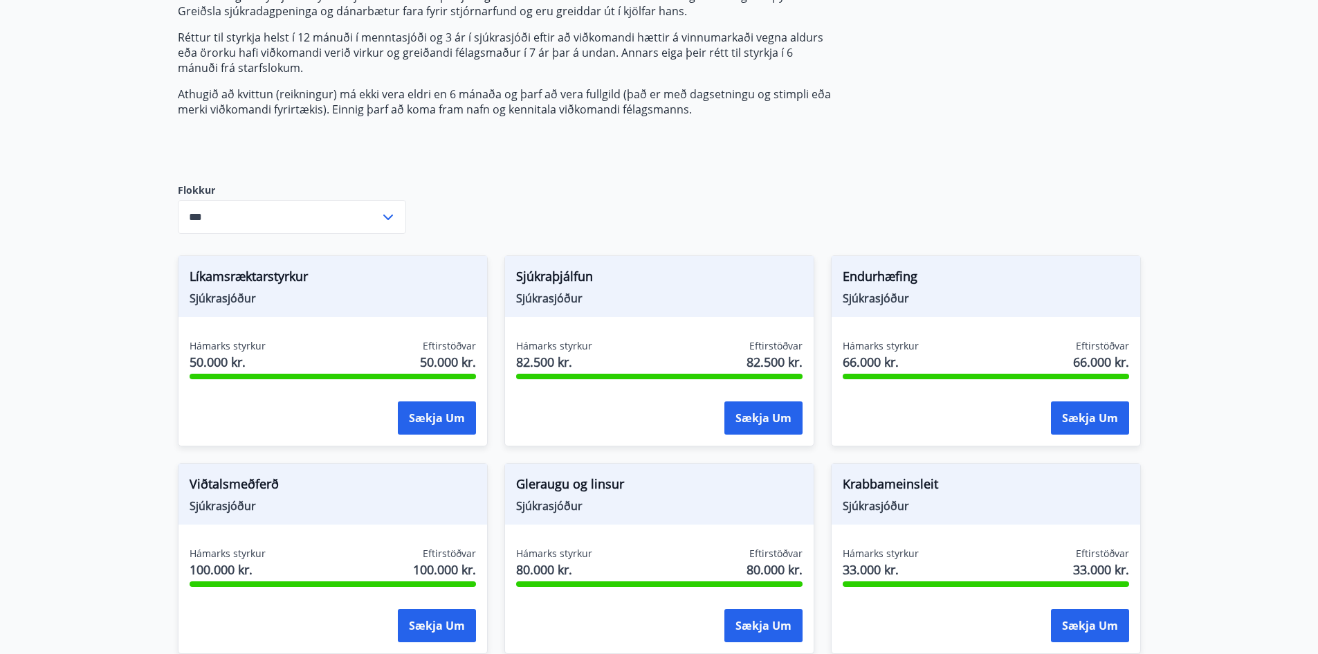
scroll to position [207, 0]
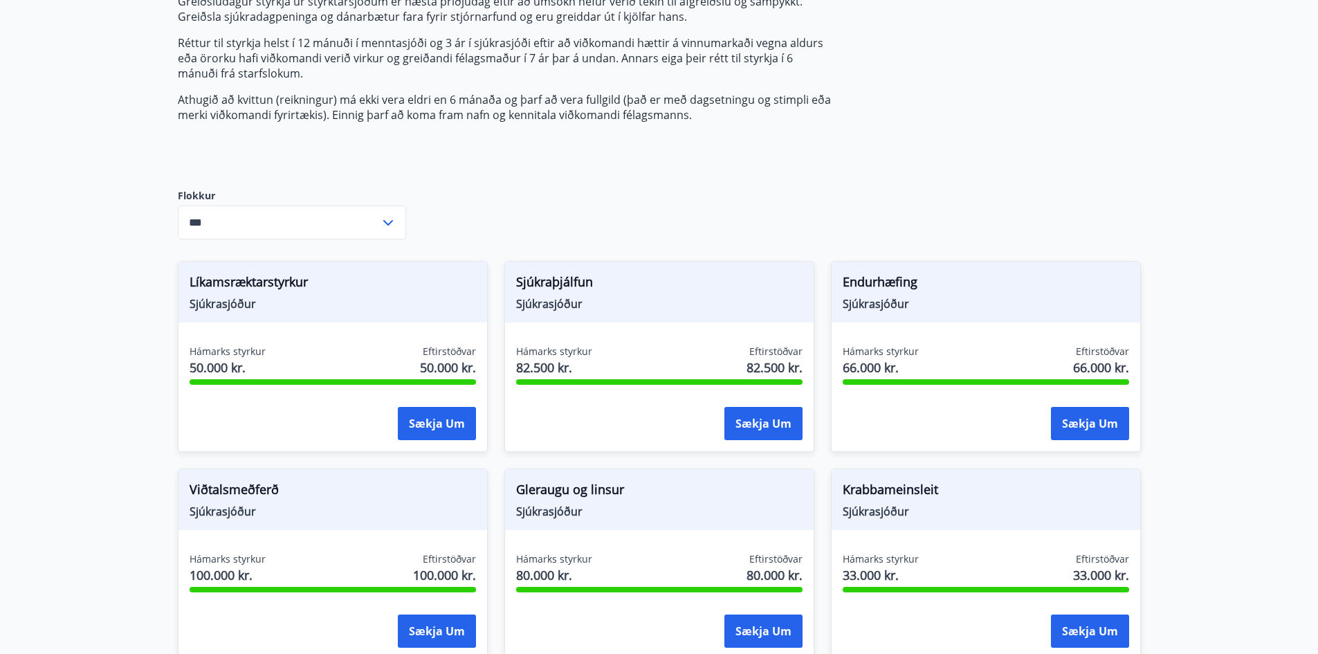
drag, startPoint x: 77, startPoint y: 431, endPoint x: 671, endPoint y: 195, distance: 639.4
click at [671, 194] on div "Umsóknir úr sjóðum FIT eru rafrænar en þannig fást strax upplýsingar um stöðuna…" at bounding box center [659, 625] width 963 height 1346
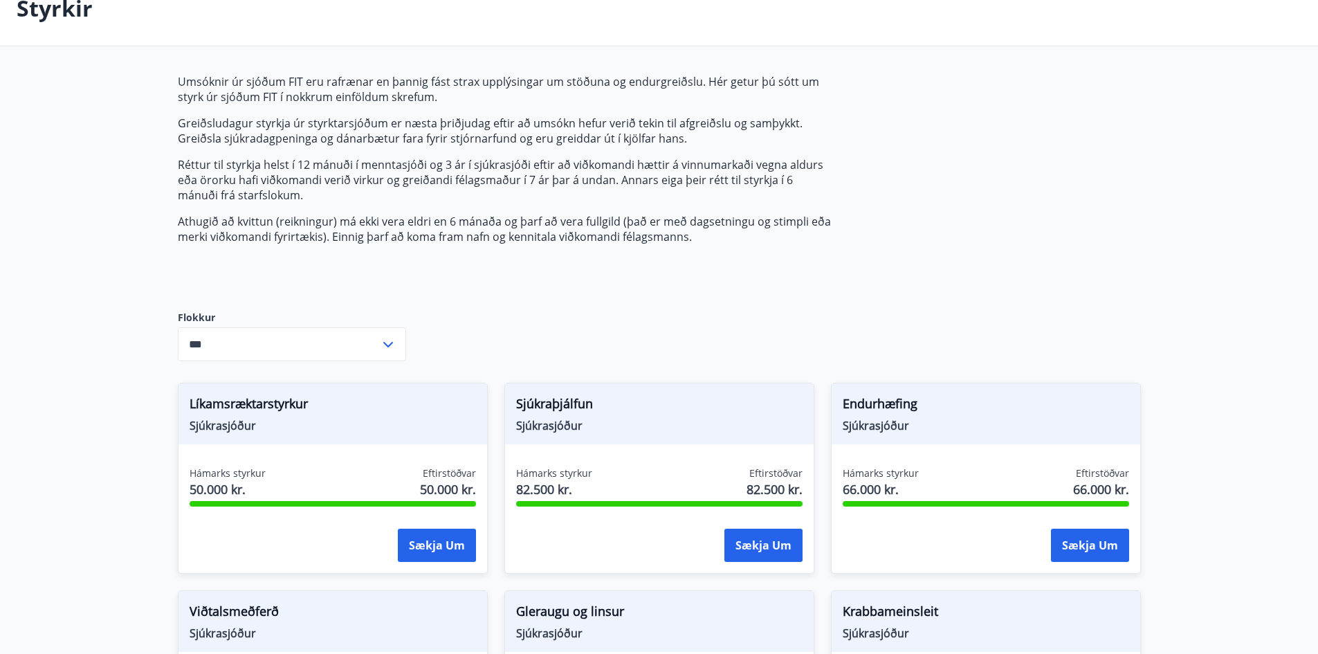
scroll to position [69, 0]
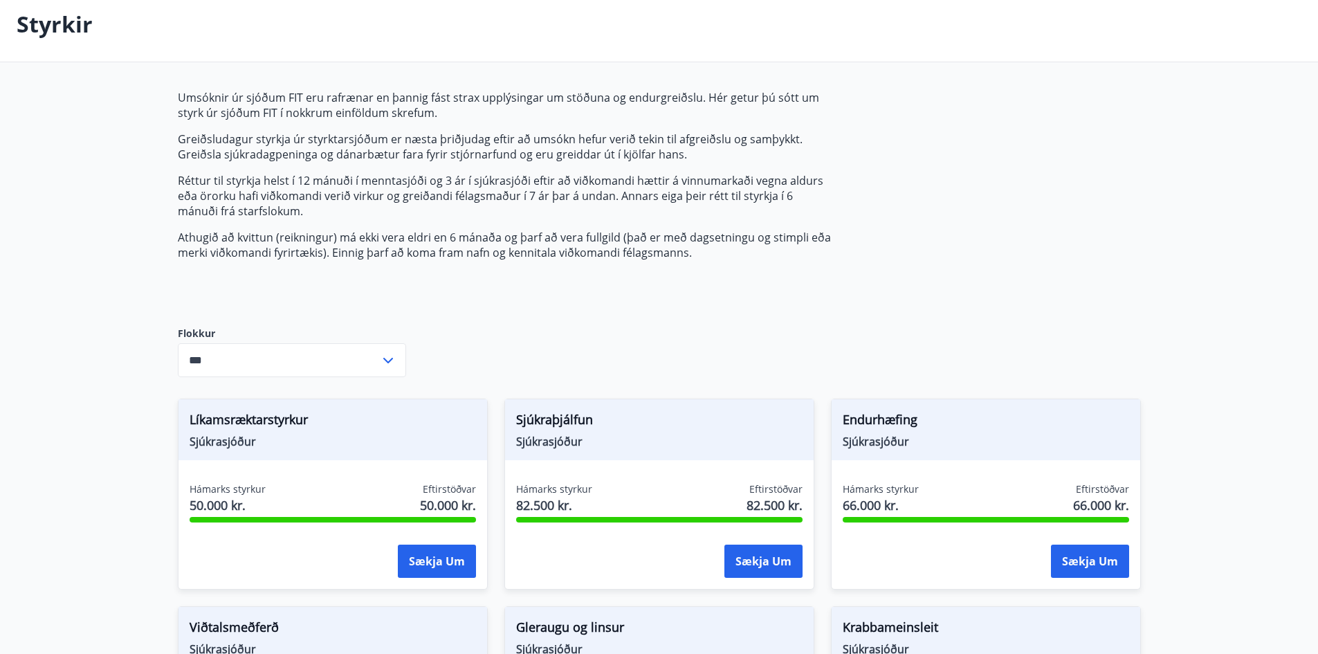
click at [268, 352] on input "***" at bounding box center [279, 360] width 202 height 34
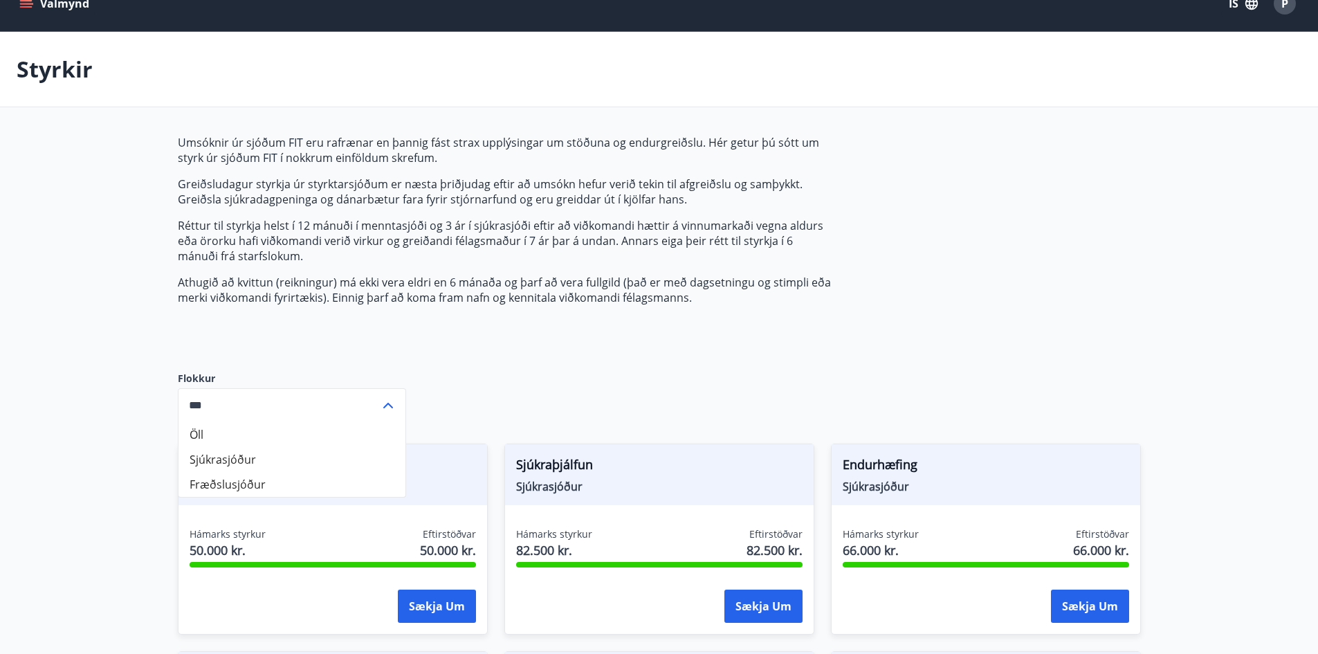
scroll to position [0, 0]
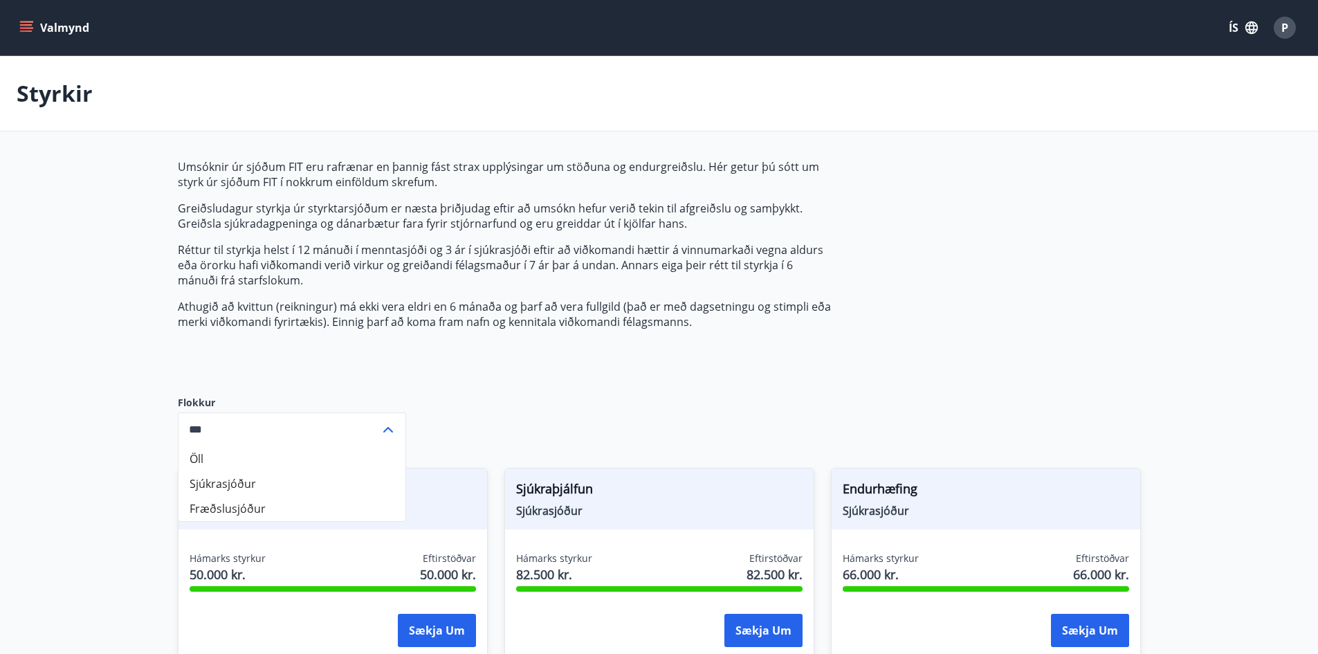
click at [1291, 35] on div "P" at bounding box center [1285, 28] width 22 height 22
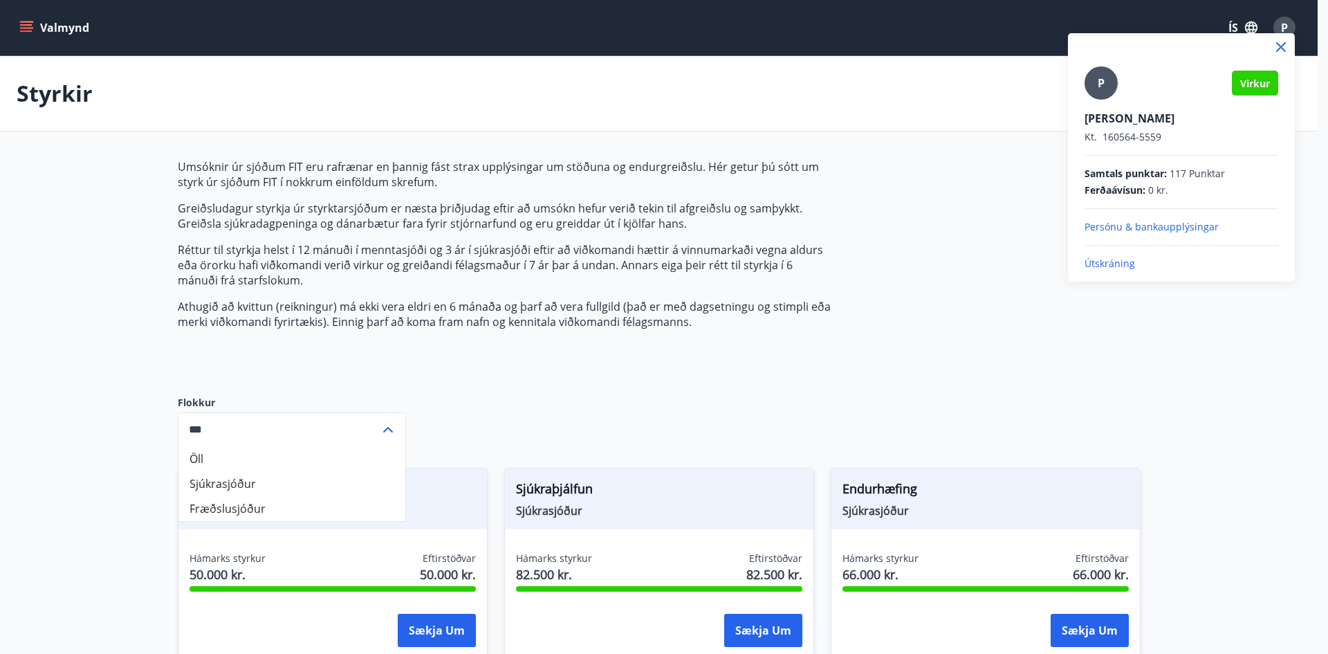
click at [1195, 171] on span "117 Punktar" at bounding box center [1197, 174] width 55 height 14
click at [1191, 228] on p "Persónu & bankaupplýsingar" at bounding box center [1182, 227] width 194 height 14
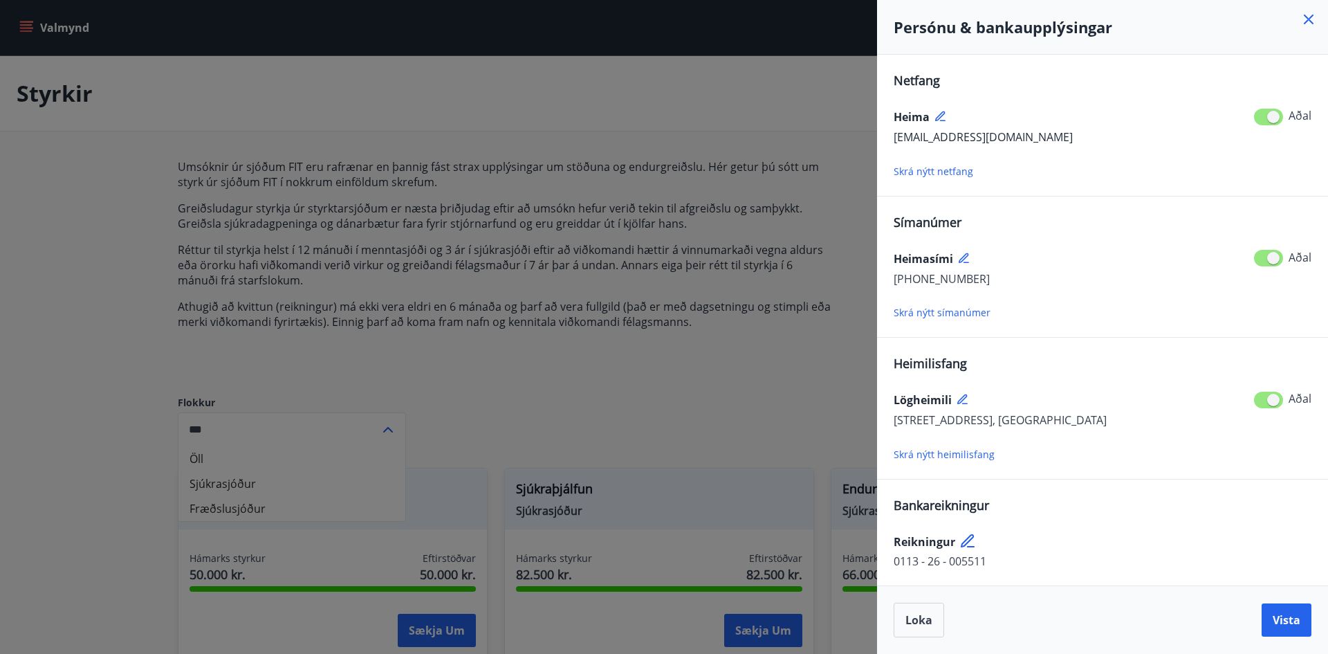
scroll to position [1, 0]
click at [925, 626] on span "Loka" at bounding box center [919, 619] width 27 height 15
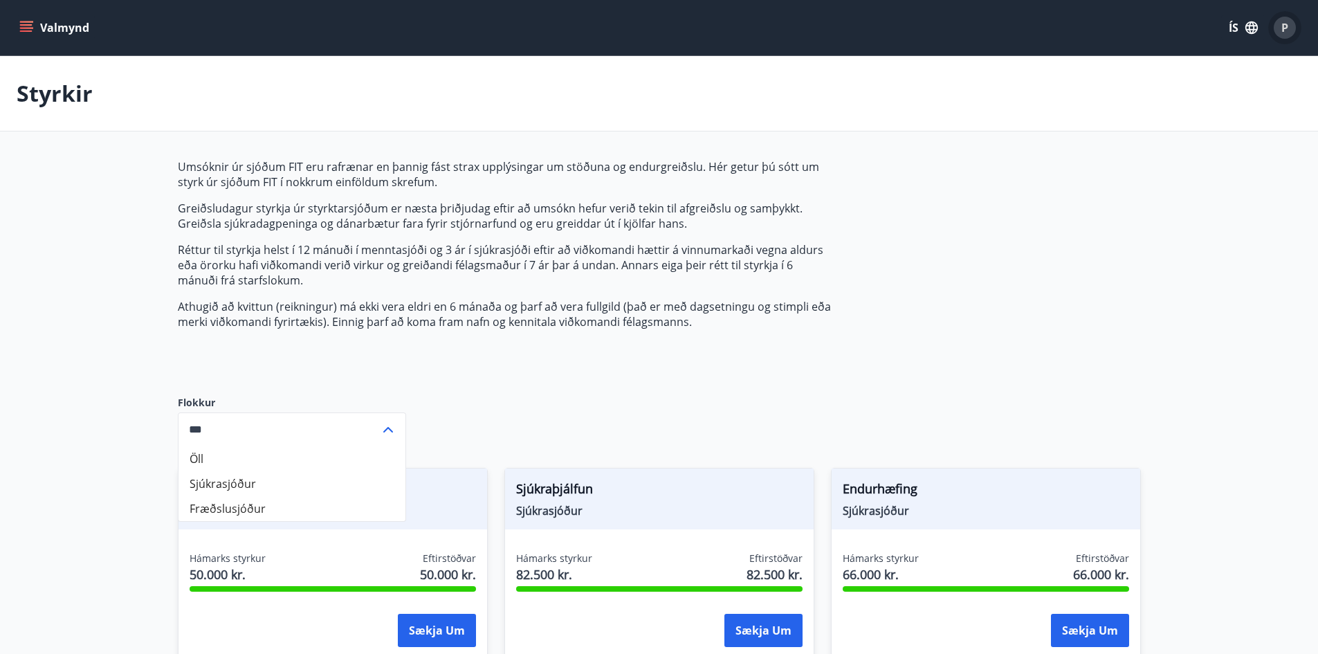
click at [1280, 26] on div "P" at bounding box center [1285, 28] width 22 height 22
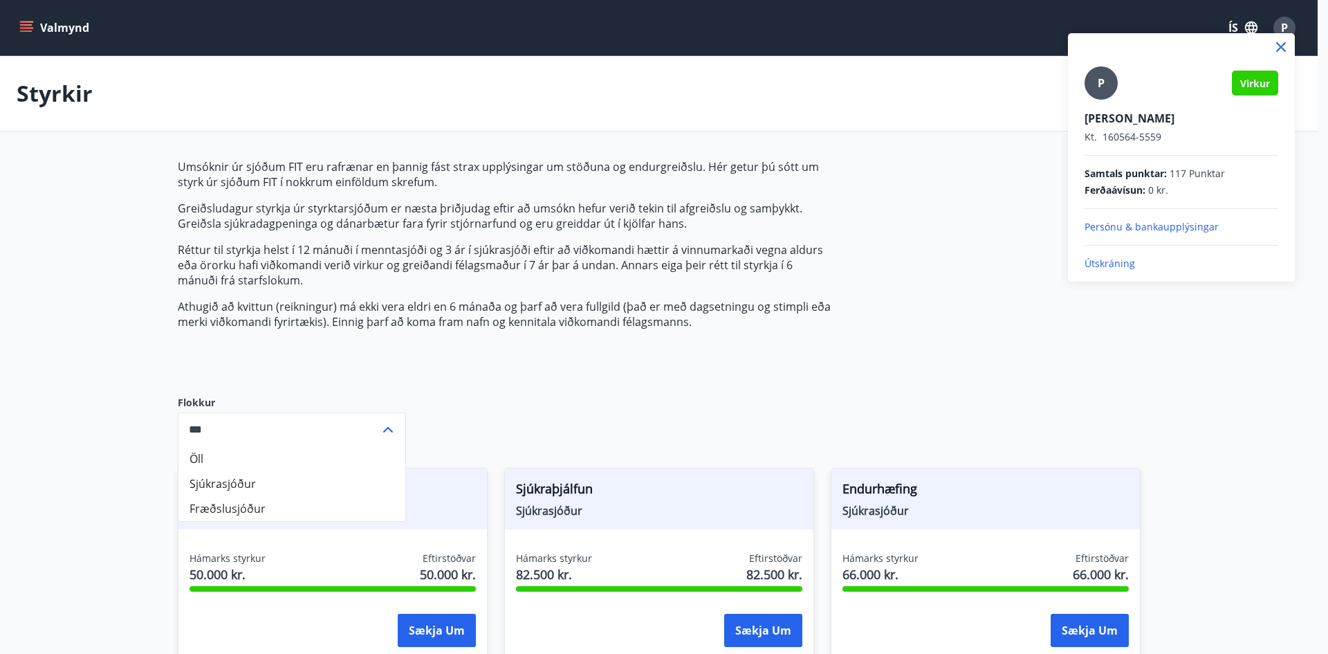
click at [1122, 267] on p "Útskráning" at bounding box center [1182, 264] width 194 height 14
click at [1123, 263] on p "Útskráning" at bounding box center [1182, 264] width 194 height 14
